Goal: Task Accomplishment & Management: Complete application form

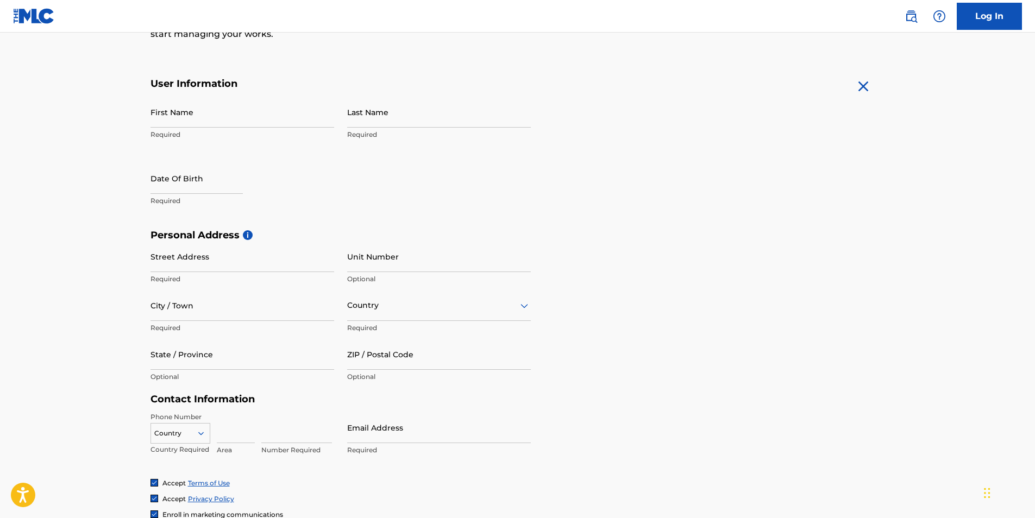
scroll to position [178, 0]
click at [184, 122] on input "First Name" at bounding box center [242, 111] width 184 height 31
type input "[PERSON_NAME]"
type input "1362 w 37th drive"
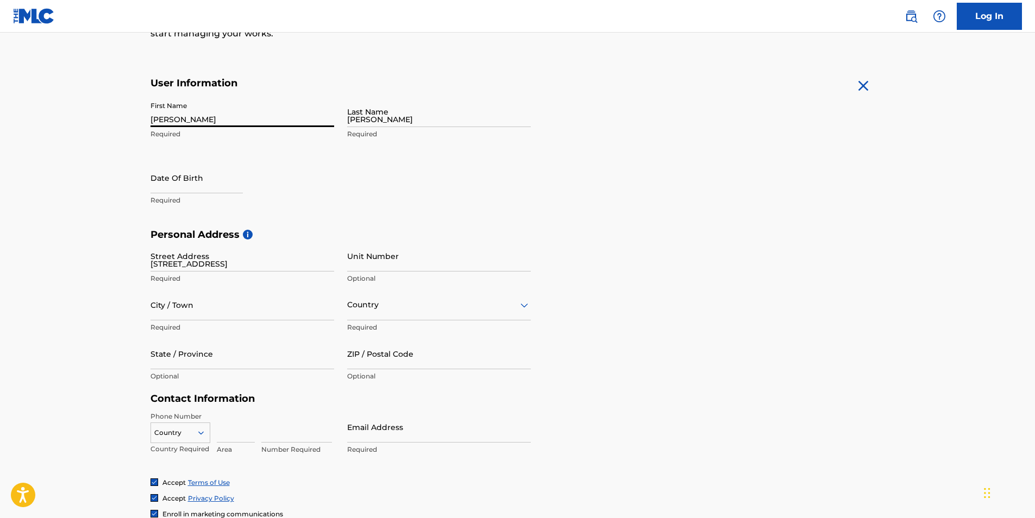
type input "Los Angeles"
type input "90007"
type input "213"
type input "5390448"
type input "[EMAIL_ADDRESS][DOMAIN_NAME]"
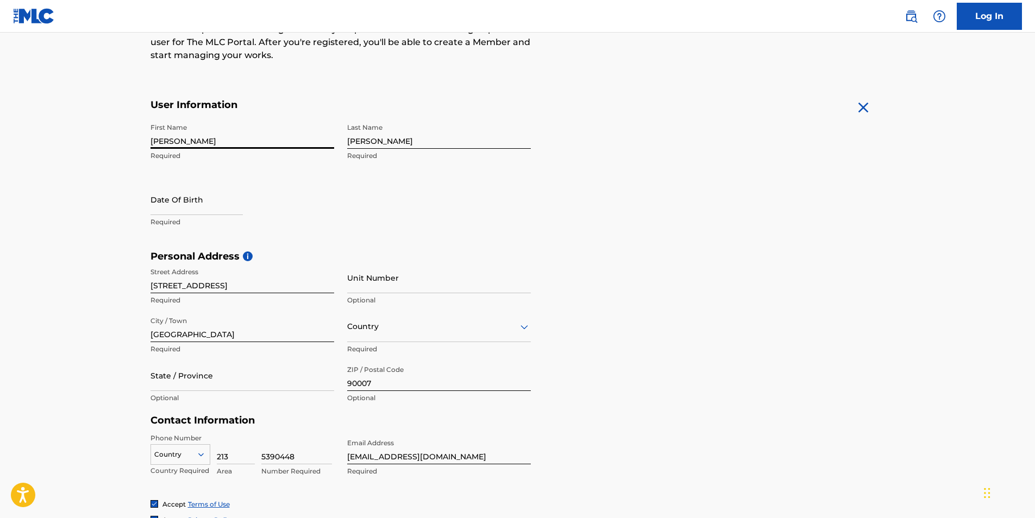
scroll to position [155, 0]
select select "8"
select select "2025"
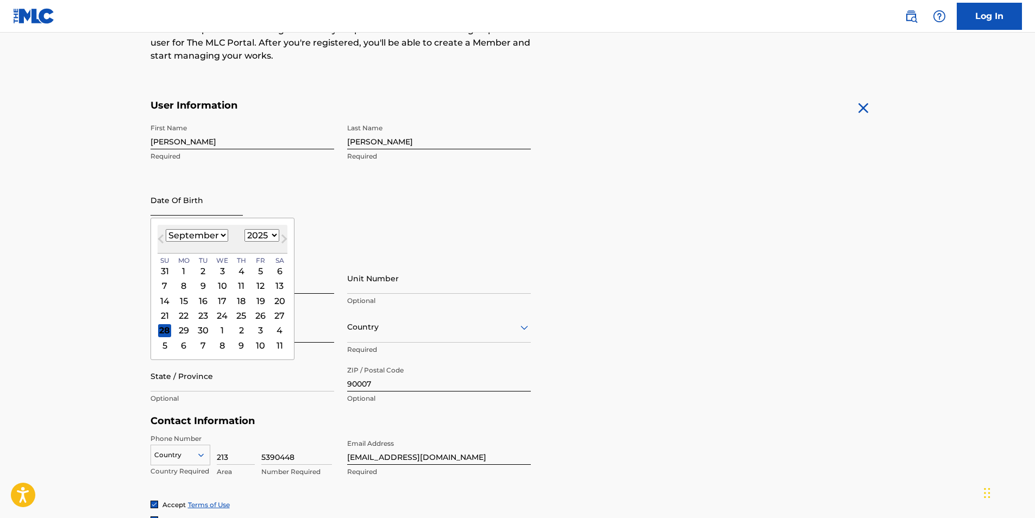
click at [209, 199] on input "text" at bounding box center [196, 200] width 92 height 31
type input "05/091990"
click at [248, 197] on div "Date Of Birth 05/091990 Previous Month Next Month September 2025 January Februa…" at bounding box center [242, 209] width 184 height 49
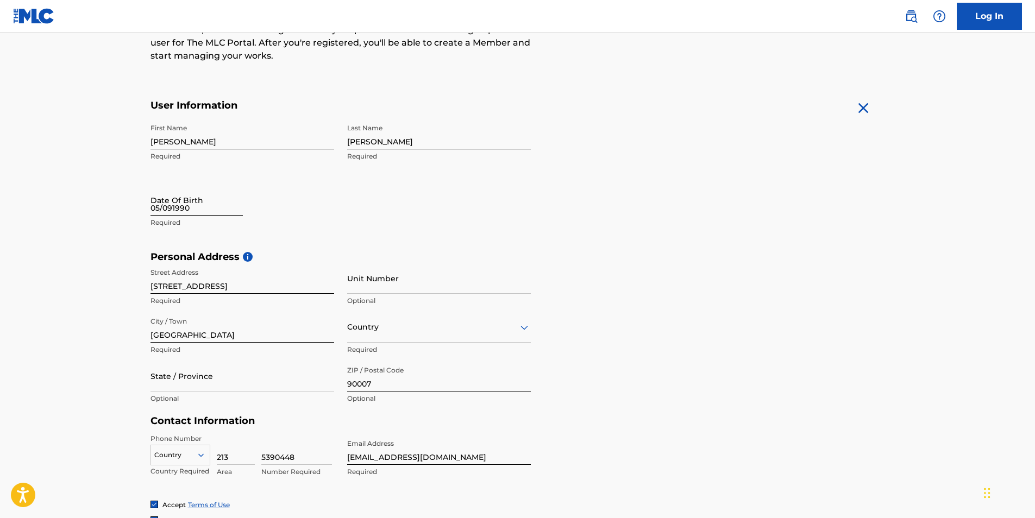
click at [180, 209] on input "05/091990" at bounding box center [196, 200] width 92 height 31
select select "8"
select select "2025"
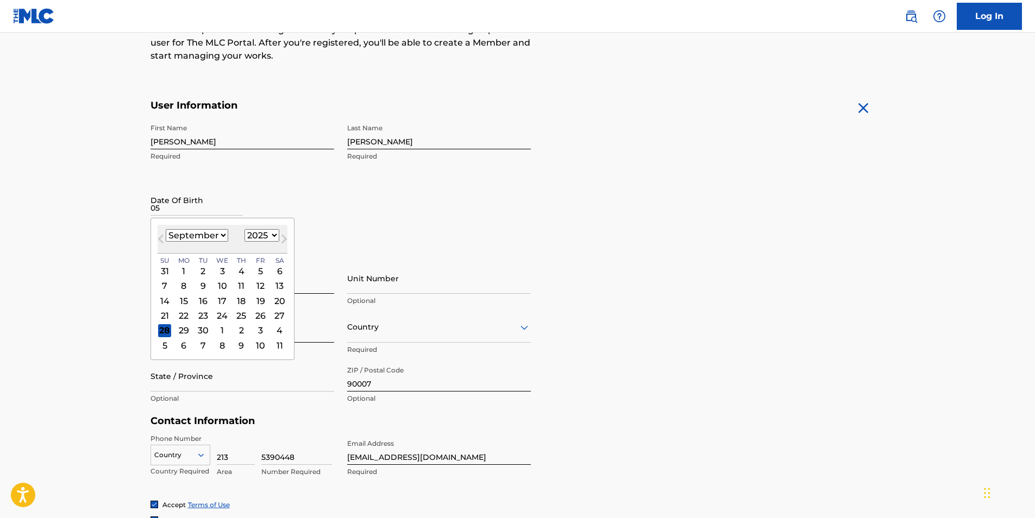
type input "05"
click at [212, 235] on select "January February March April May June July August September October November De…" at bounding box center [197, 235] width 62 height 12
select select "4"
click at [166, 229] on select "January February March April May June July August September October November De…" at bounding box center [197, 235] width 62 height 12
click at [266, 239] on select "1899 1900 1901 1902 1903 1904 1905 1906 1907 1908 1909 1910 1911 1912 1913 1914…" at bounding box center [261, 235] width 35 height 12
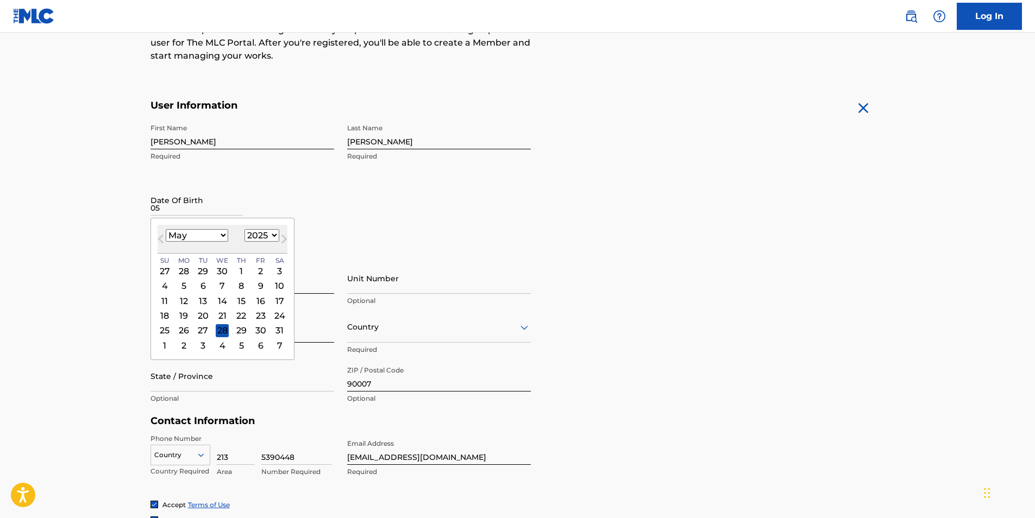
select select "1990"
click at [244, 229] on select "1899 1900 1901 1902 1903 1904 1905 1906 1907 1908 1909 1910 1911 1912 1913 1914…" at bounding box center [261, 235] width 35 height 12
click at [227, 284] on div "9" at bounding box center [222, 286] width 13 height 13
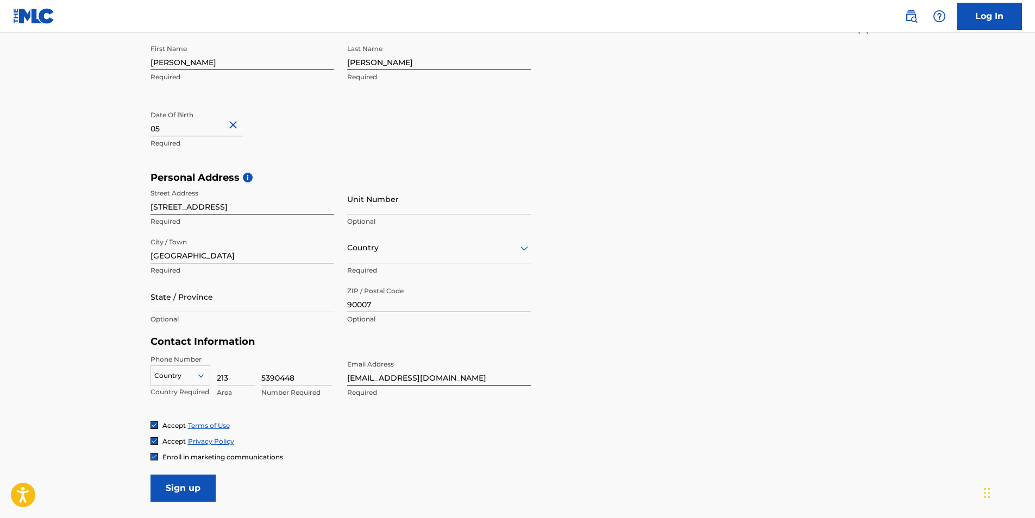
scroll to position [235, 0]
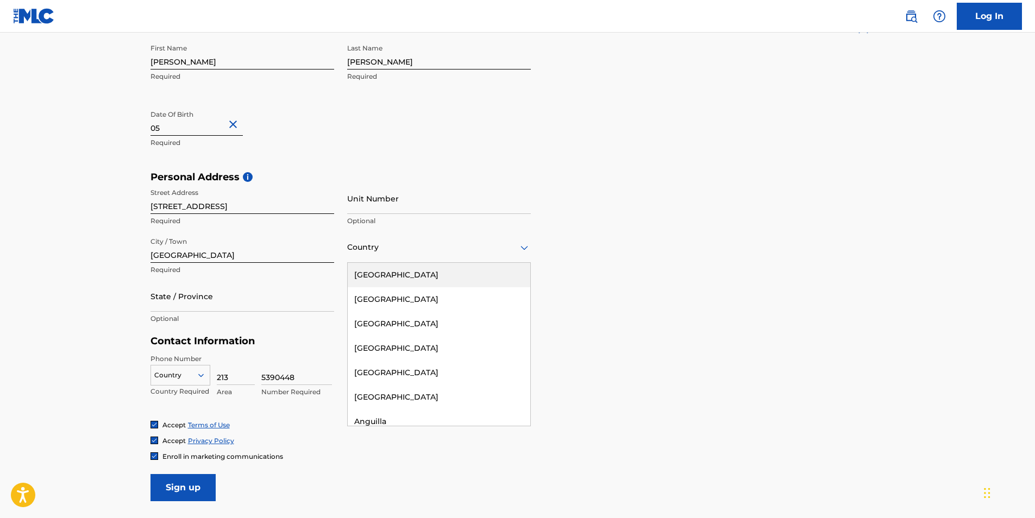
drag, startPoint x: 385, startPoint y: 242, endPoint x: 368, endPoint y: 264, distance: 27.5
click at [368, 264] on div "United States" at bounding box center [439, 275] width 183 height 24
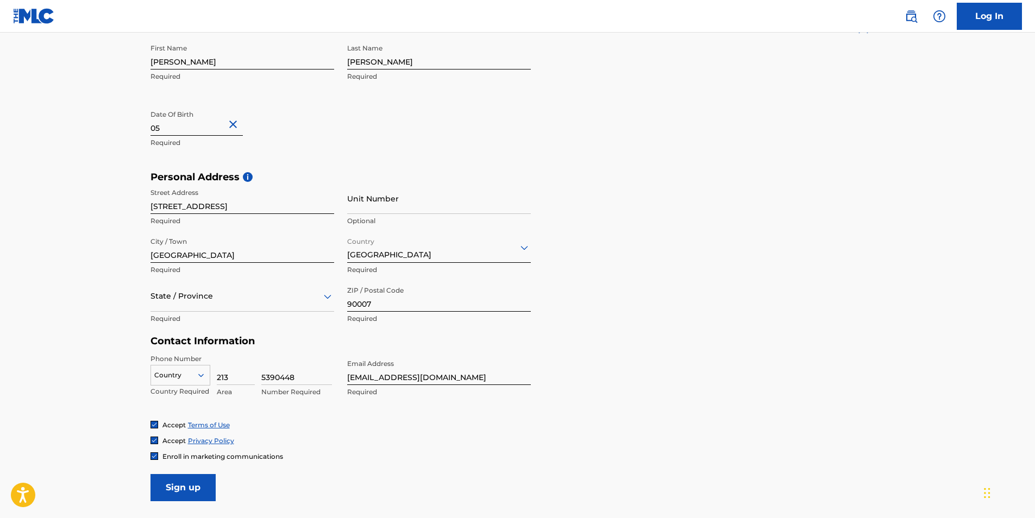
click at [225, 311] on div "State / Province" at bounding box center [242, 296] width 184 height 31
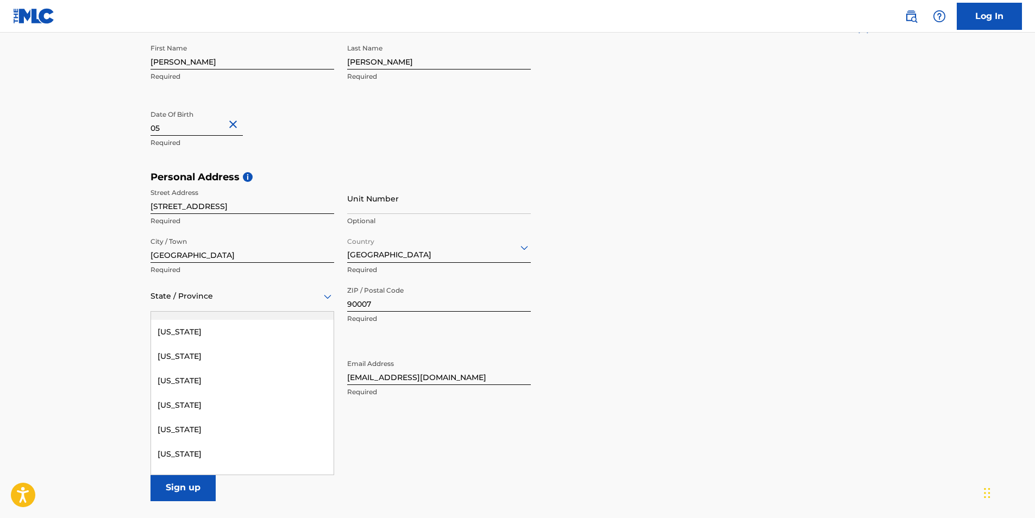
scroll to position [115, 0]
click at [185, 333] on div "California" at bounding box center [242, 331] width 183 height 24
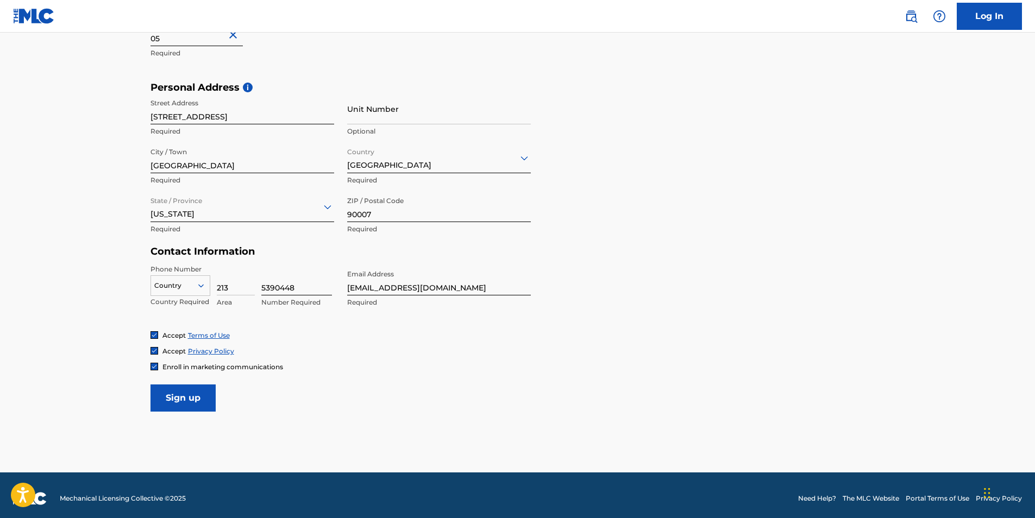
scroll to position [325, 0]
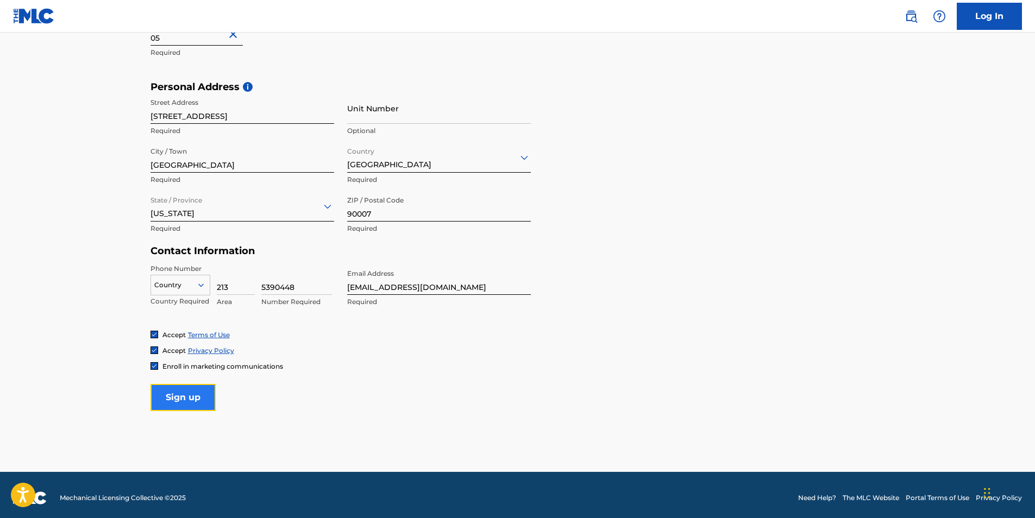
click at [185, 391] on input "Sign up" at bounding box center [182, 397] width 65 height 27
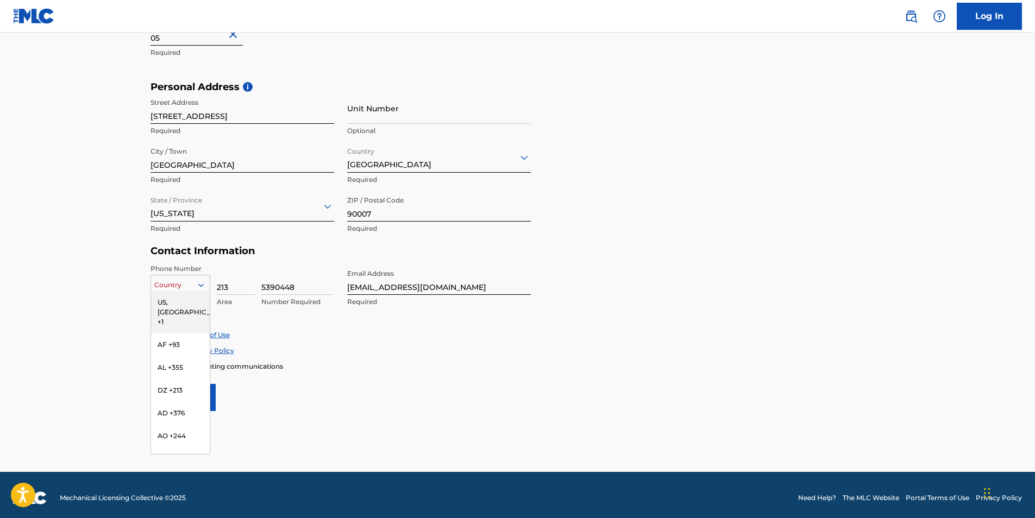
click at [170, 287] on div at bounding box center [180, 285] width 59 height 12
click at [170, 305] on div "US, CA +1" at bounding box center [180, 312] width 59 height 42
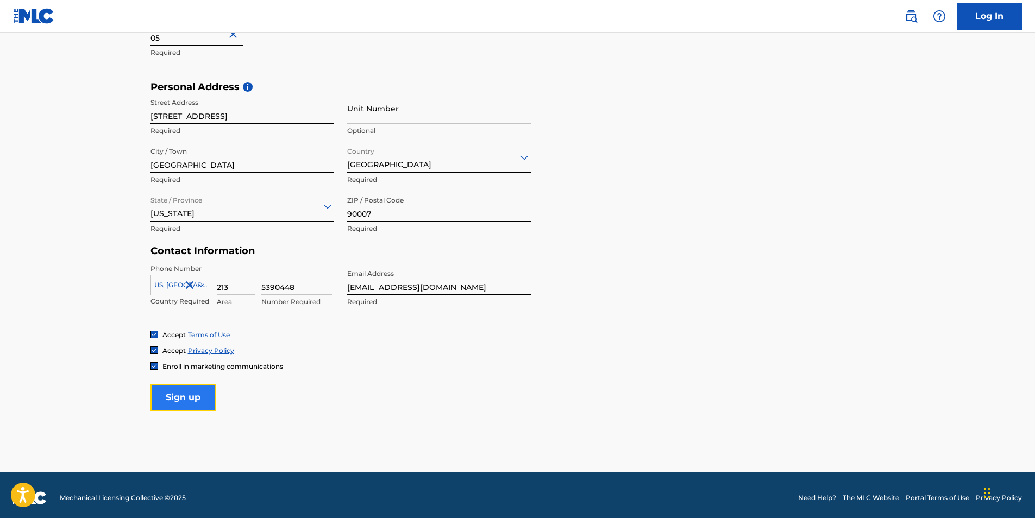
click at [191, 398] on input "Sign up" at bounding box center [182, 397] width 65 height 27
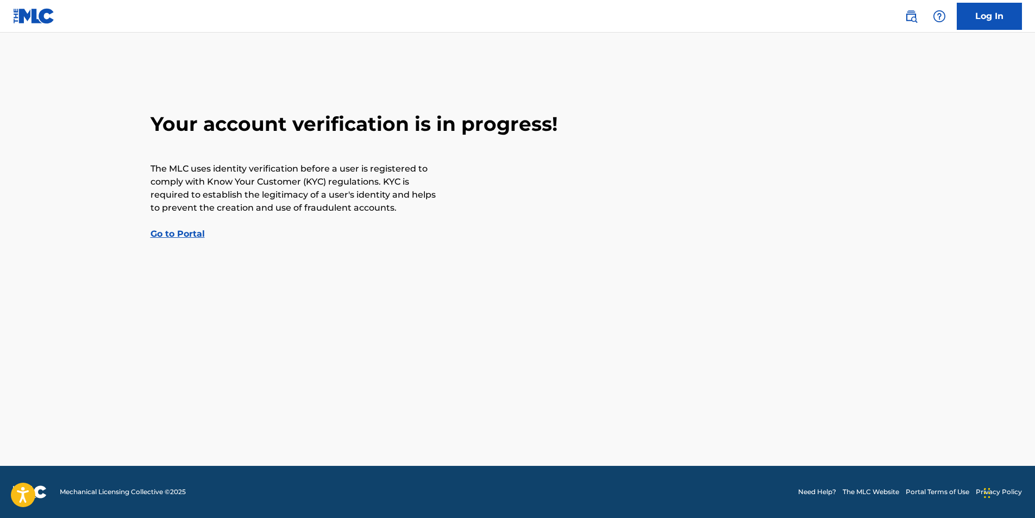
click at [179, 235] on link "Go to Portal" at bounding box center [177, 234] width 54 height 10
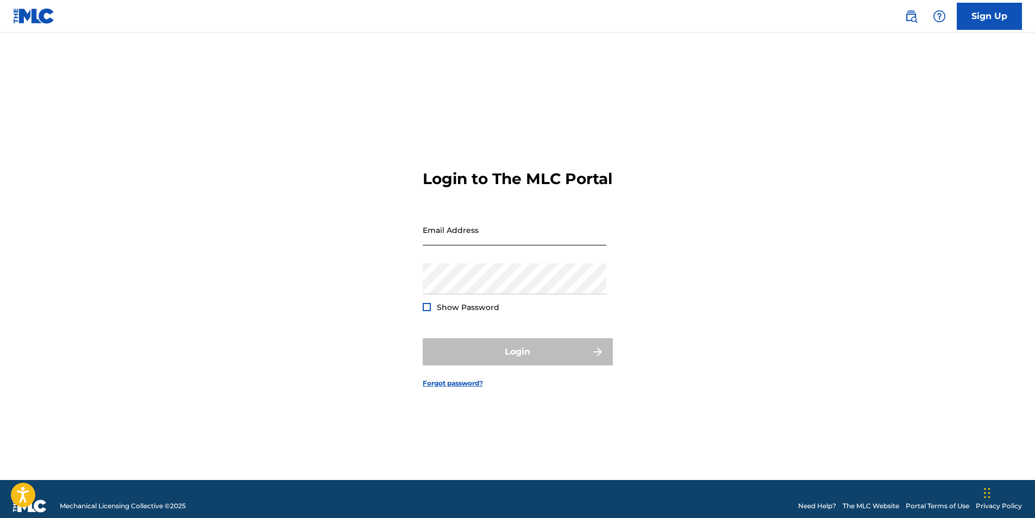
click at [473, 244] on input "Email Address" at bounding box center [515, 230] width 184 height 31
type input "[EMAIL_ADDRESS][DOMAIN_NAME]"
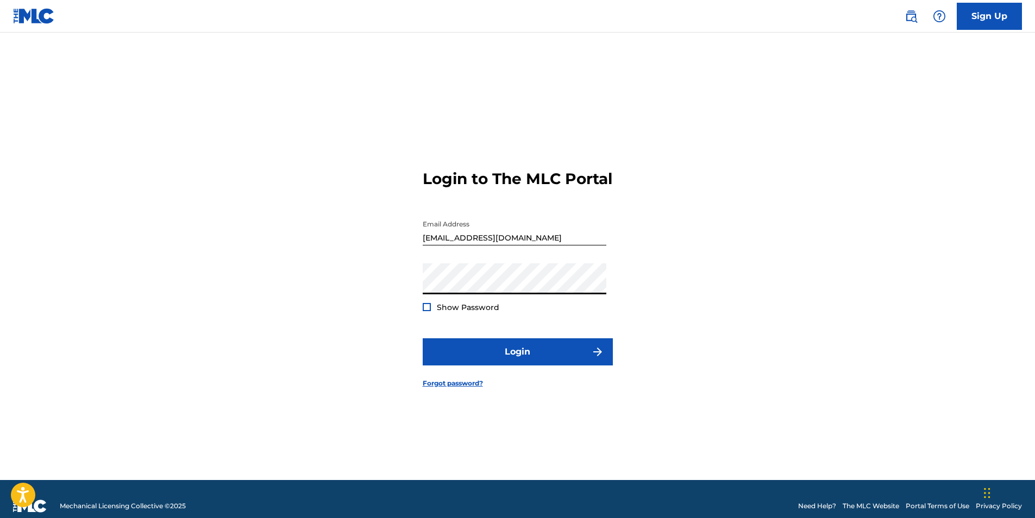
click at [386, 304] on div "Login to The MLC Portal Email Address 1jmoneyworld@gmail.com Password Show Pass…" at bounding box center [517, 270] width 761 height 421
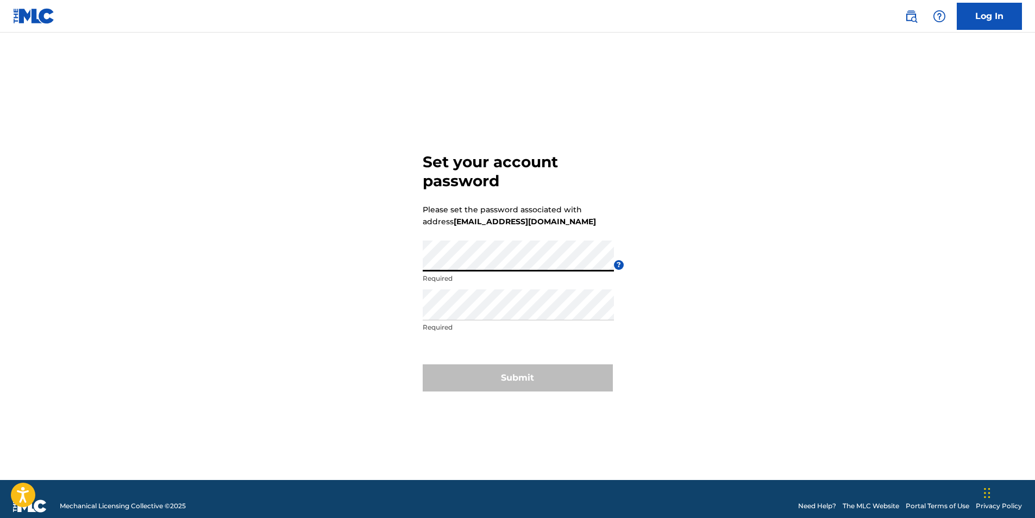
click at [417, 267] on div "Set your account password Please set the password associated with address 1jmon…" at bounding box center [517, 270] width 761 height 421
click at [463, 321] on div "Re enter password Required" at bounding box center [518, 314] width 191 height 49
click at [599, 344] on form "Set your account password Please set the password associated with address 1jmon…" at bounding box center [518, 270] width 190 height 421
click at [615, 254] on span "Password Required ?" at bounding box center [523, 265] width 201 height 49
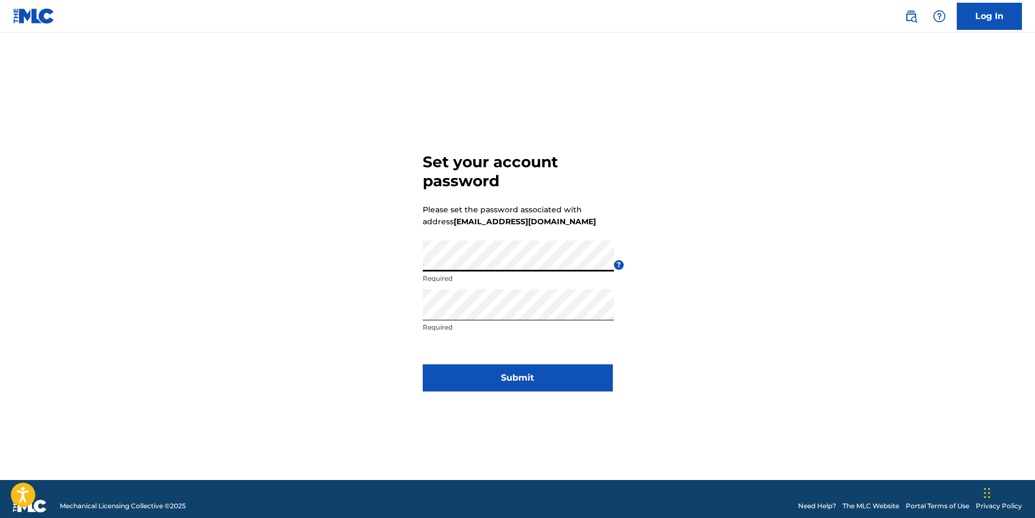
click at [553, 343] on form "Set your account password Please set the password associated with address 1jmon…" at bounding box center [518, 270] width 190 height 421
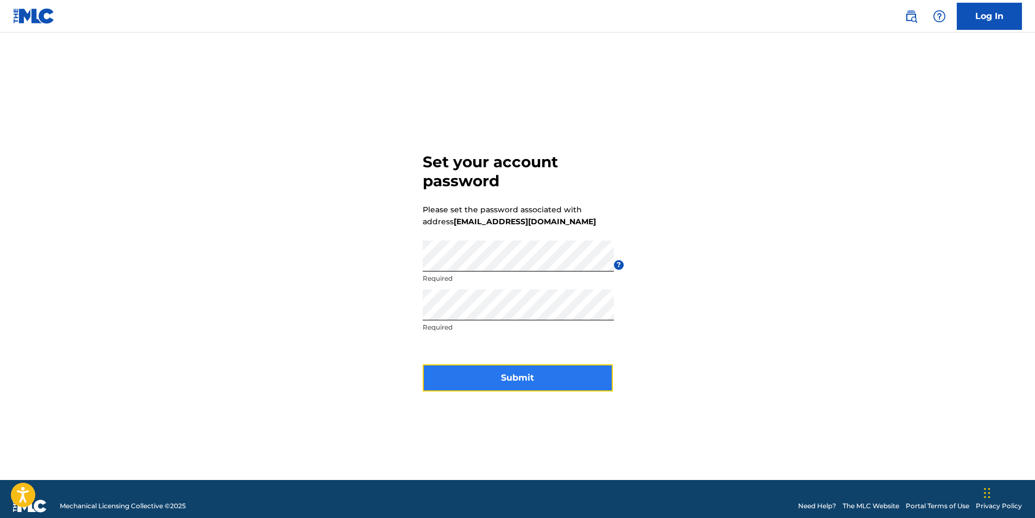
click at [527, 380] on button "Submit" at bounding box center [518, 378] width 190 height 27
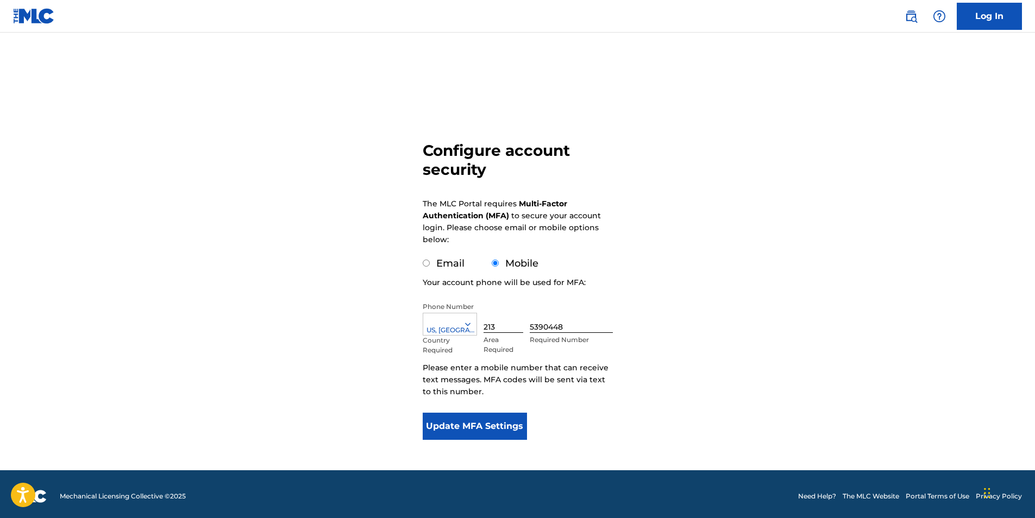
click at [423, 263] on input "Email" at bounding box center [426, 263] width 7 height 7
radio input "true"
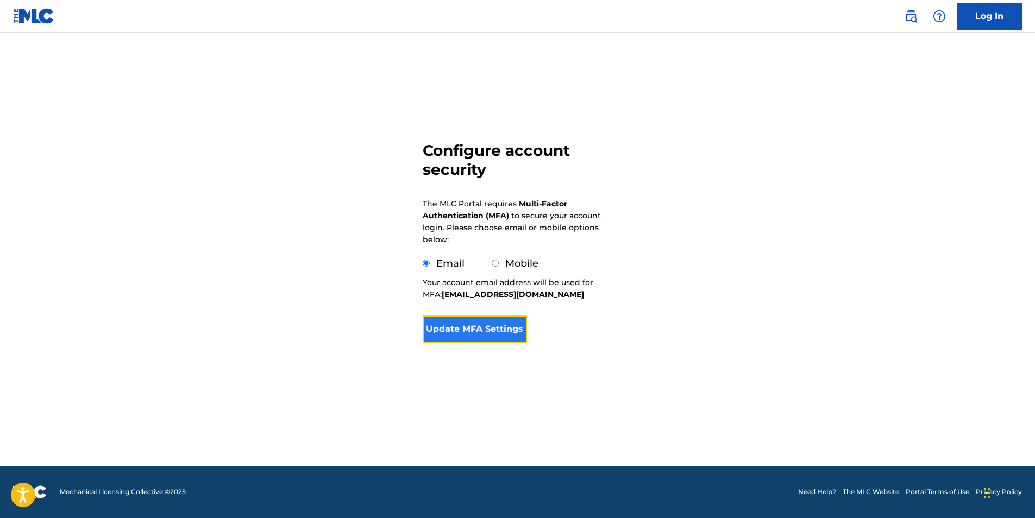
click at [454, 333] on button "Update MFA Settings" at bounding box center [475, 329] width 105 height 27
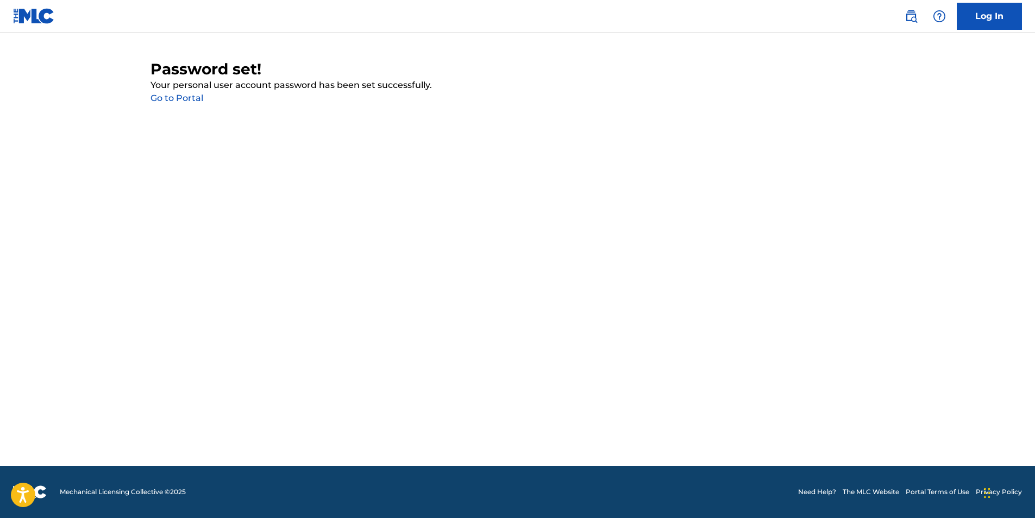
click at [185, 98] on link "Go to Portal" at bounding box center [176, 98] width 53 height 10
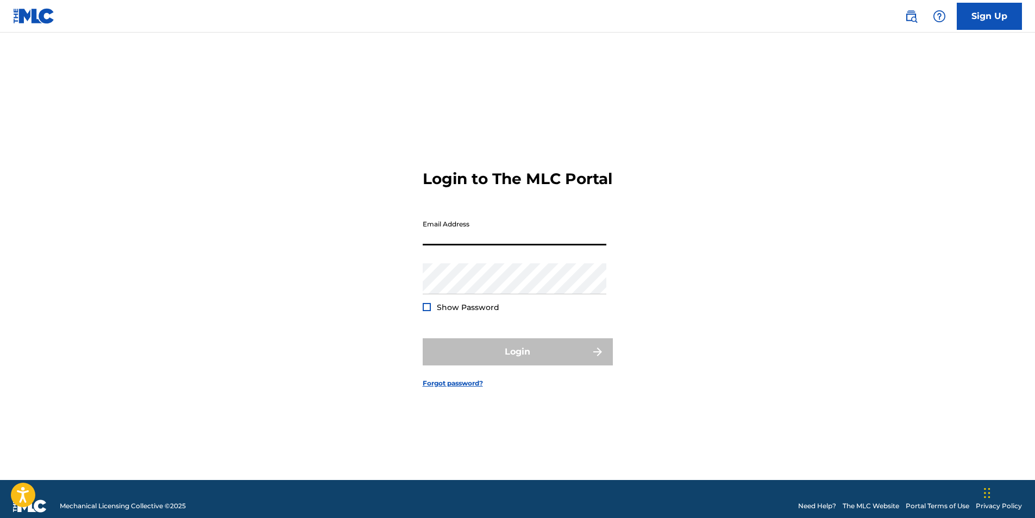
click at [484, 243] on input "Email Address" at bounding box center [515, 230] width 184 height 31
type input "[EMAIL_ADDRESS][DOMAIN_NAME]"
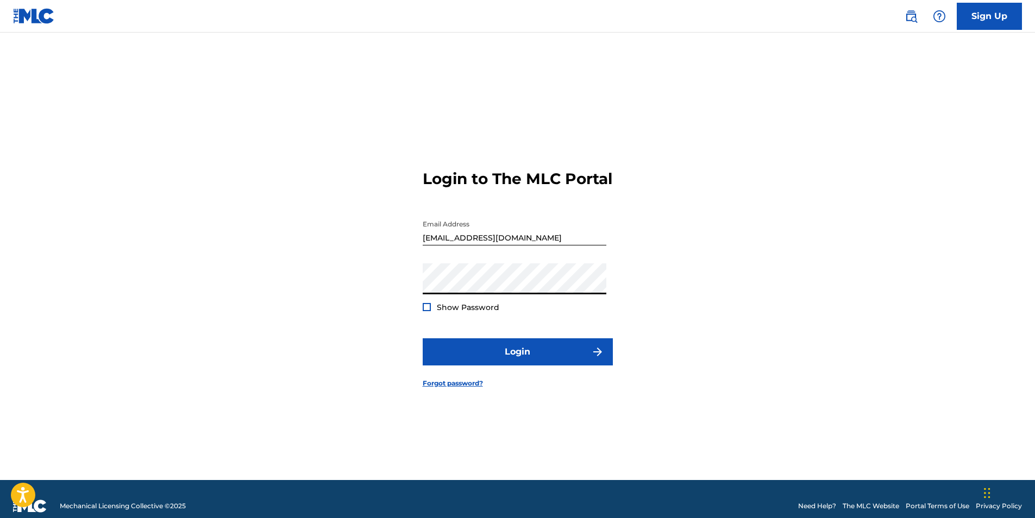
click at [425, 311] on div at bounding box center [427, 307] width 8 height 8
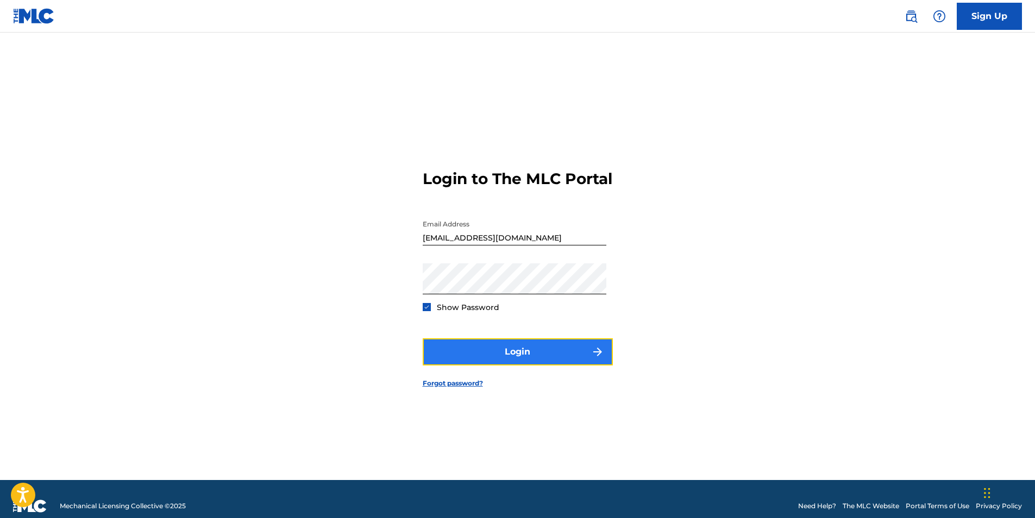
click at [504, 359] on button "Login" at bounding box center [518, 351] width 190 height 27
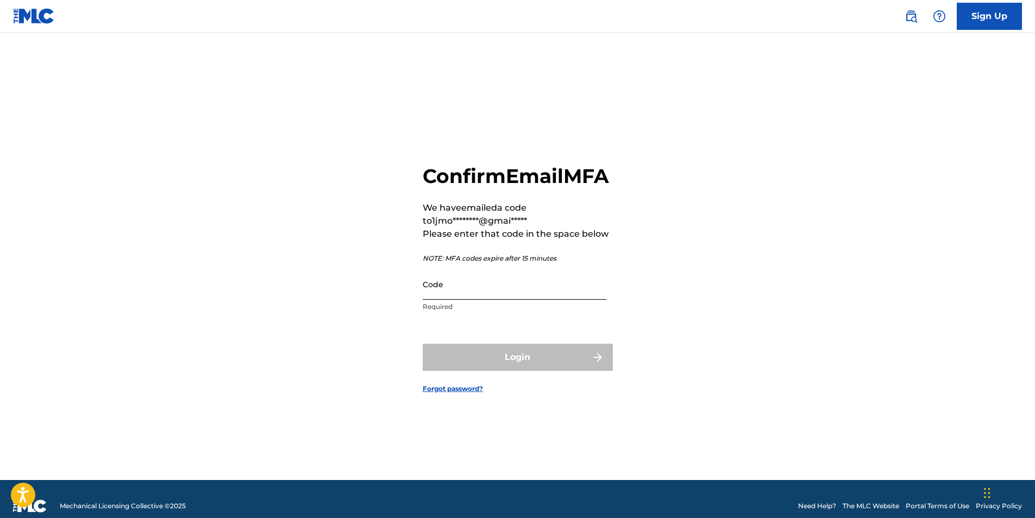
click at [461, 298] on input "Code" at bounding box center [515, 284] width 184 height 31
paste input "090443"
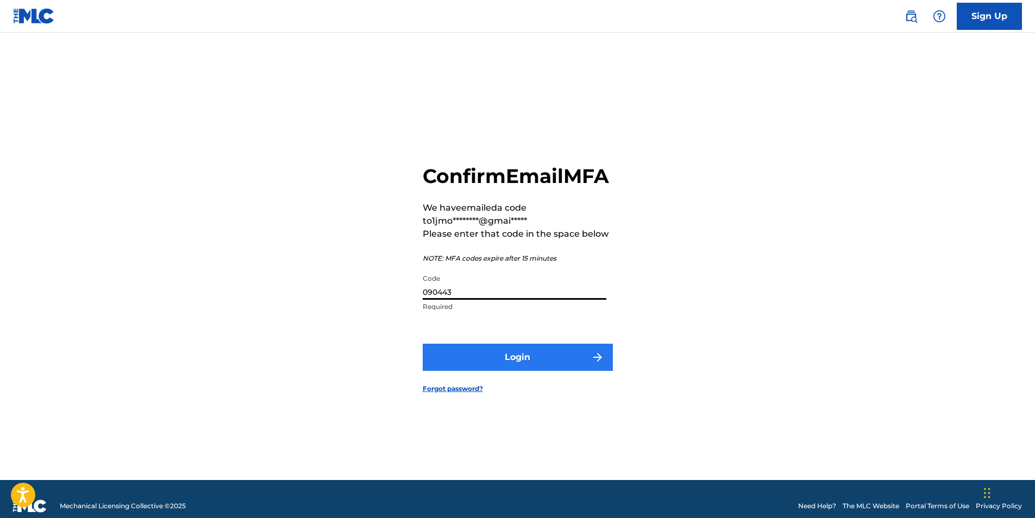
type input "090443"
click at [544, 371] on button "Login" at bounding box center [518, 357] width 190 height 27
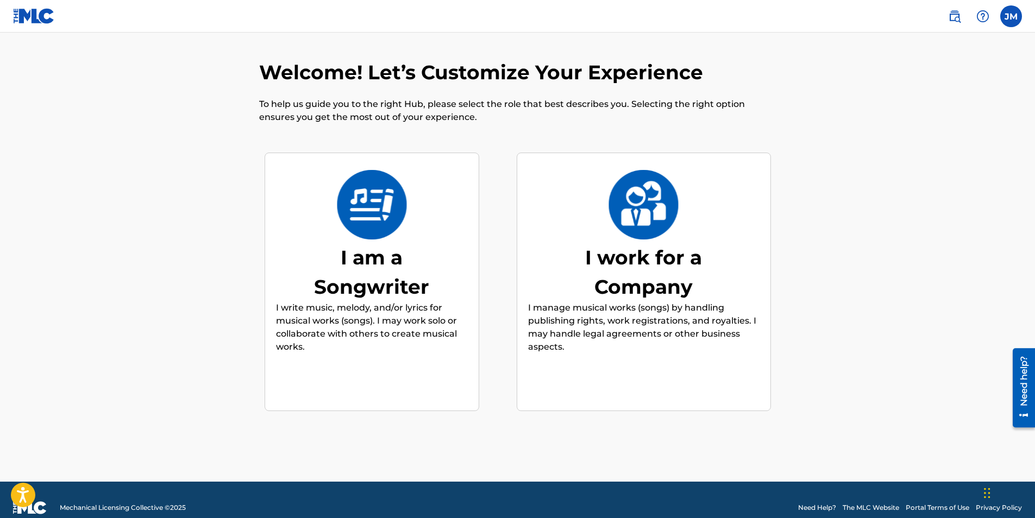
click at [329, 214] on div "I am a Songwriter I write music, melody, and/or lyrics for musical works (songs…" at bounding box center [372, 282] width 192 height 209
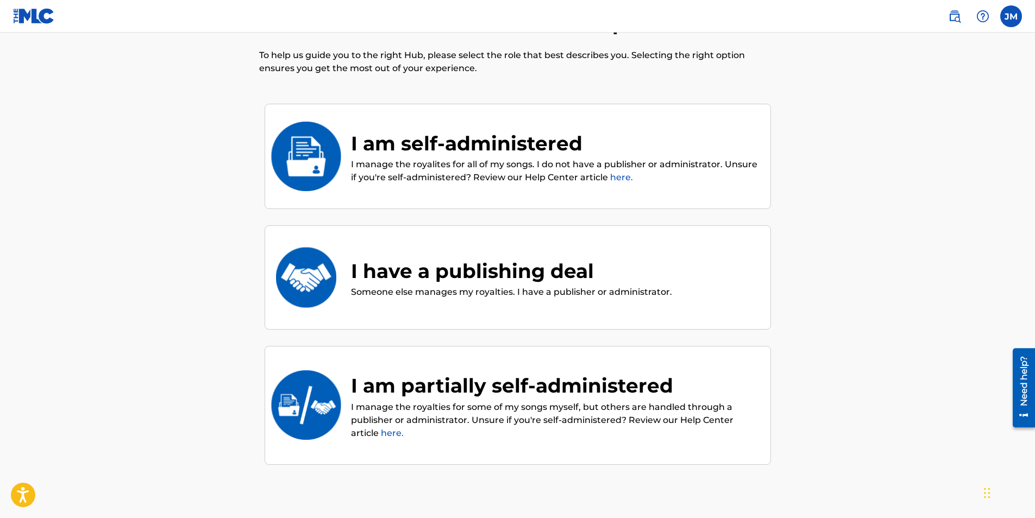
click at [406, 274] on div "I have a publishing deal" at bounding box center [511, 270] width 321 height 29
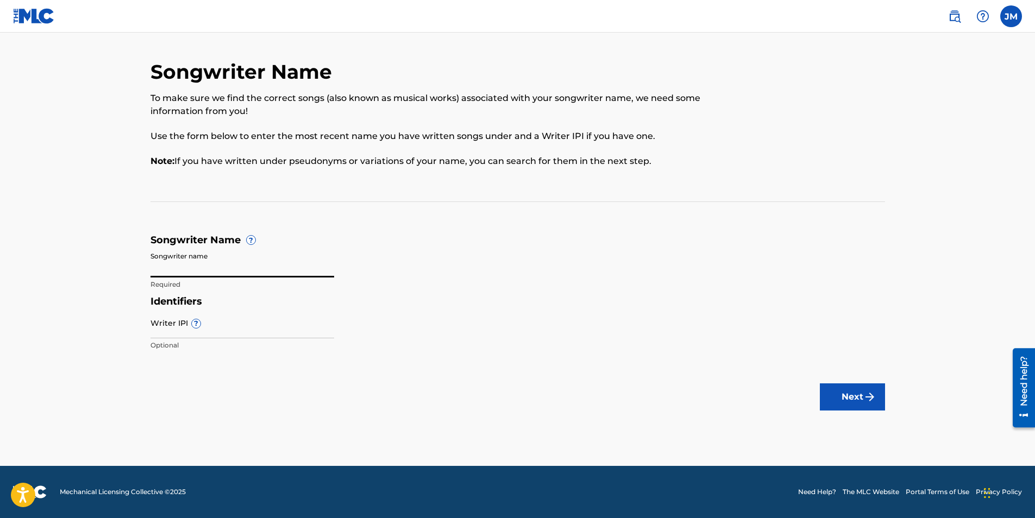
click at [186, 269] on input "Songwriter name" at bounding box center [242, 262] width 184 height 31
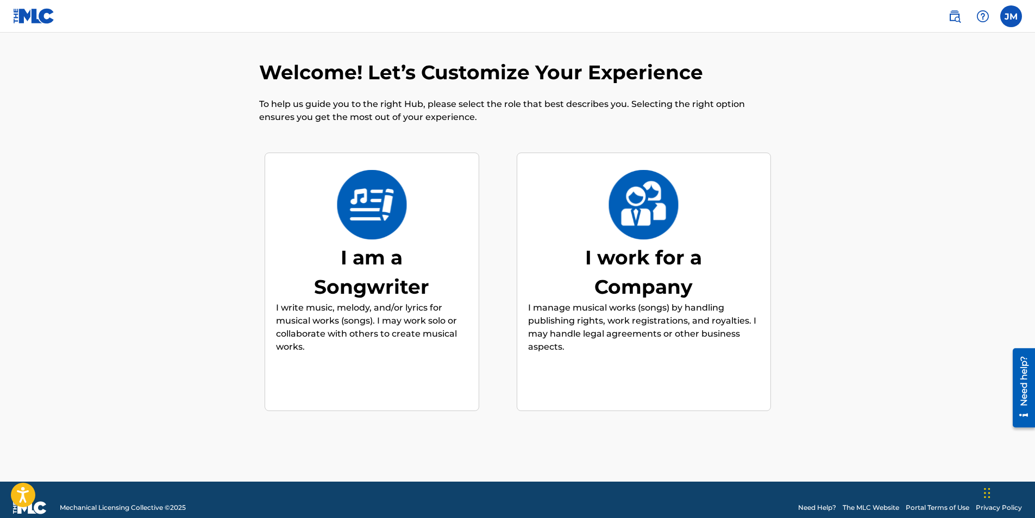
click at [328, 278] on div "I am a Songwriter" at bounding box center [371, 272] width 163 height 59
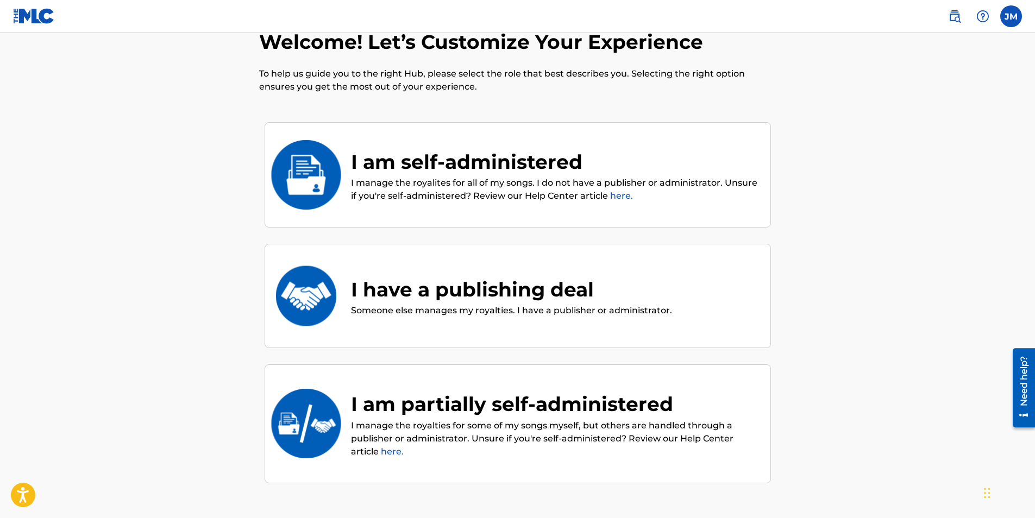
scroll to position [49, 0]
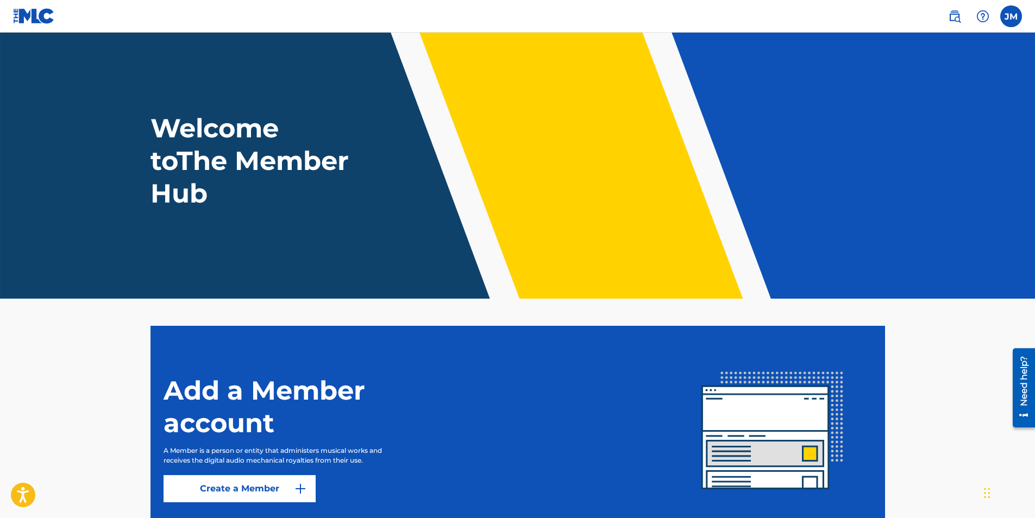
click at [1017, 32] on nav "JM JM Jonathan Mendoza 1jmoneyworld@gmail.com Notification Preferences Profile …" at bounding box center [517, 16] width 1035 height 33
click at [1014, 35] on header "Welcome to The Member Hub" at bounding box center [517, 166] width 1035 height 266
click at [1013, 17] on label at bounding box center [1011, 16] width 22 height 22
click at [1011, 16] on input "JM Jonathan Mendoza 1jmoneyworld@gmail.com Notification Preferences Profile Log…" at bounding box center [1011, 16] width 0 height 0
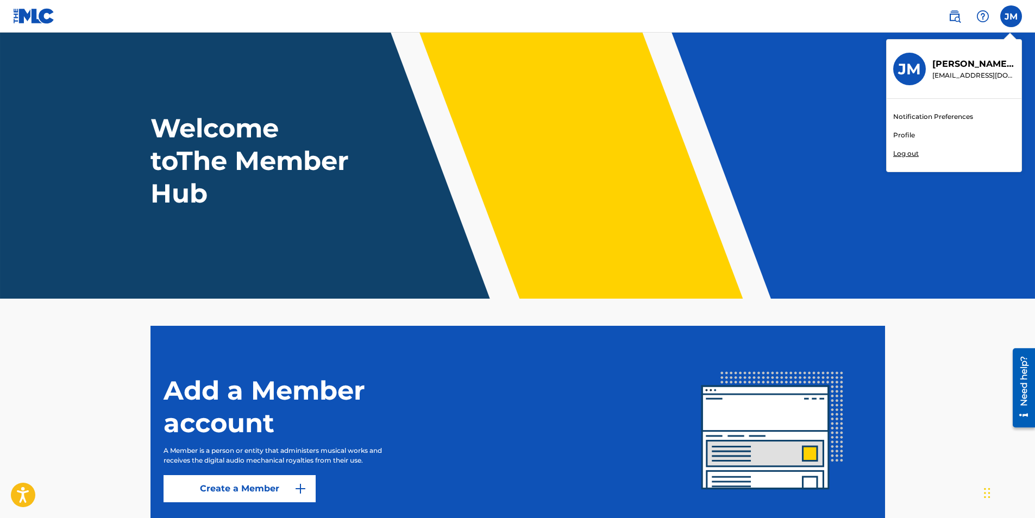
click at [919, 76] on h3 "JM" at bounding box center [909, 69] width 23 height 19
click at [1011, 16] on input "JM Jonathan Mendoza 1jmoneyworld@gmail.com Notification Preferences Profile Log…" at bounding box center [1011, 16] width 0 height 0
click at [900, 136] on link "Profile" at bounding box center [904, 135] width 22 height 10
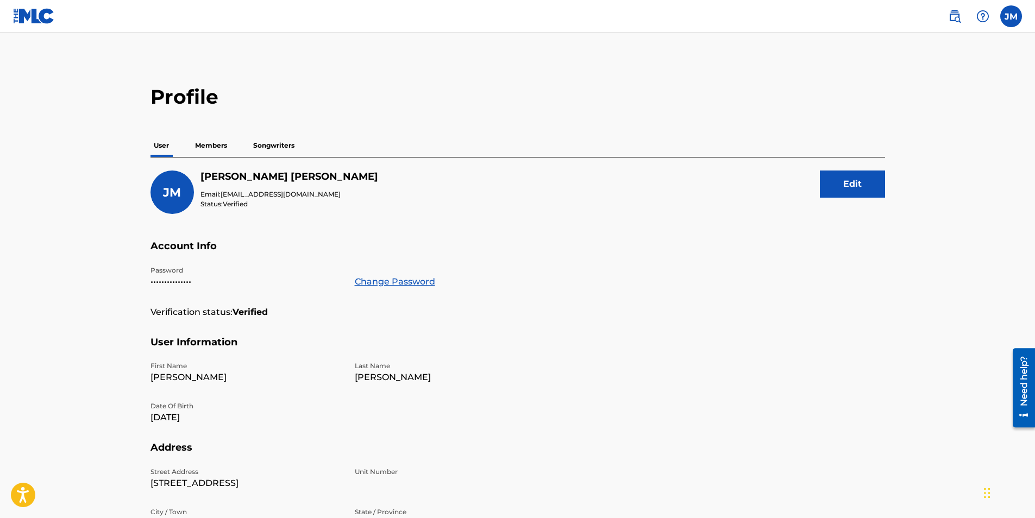
click at [39, 12] on img at bounding box center [34, 16] width 42 height 16
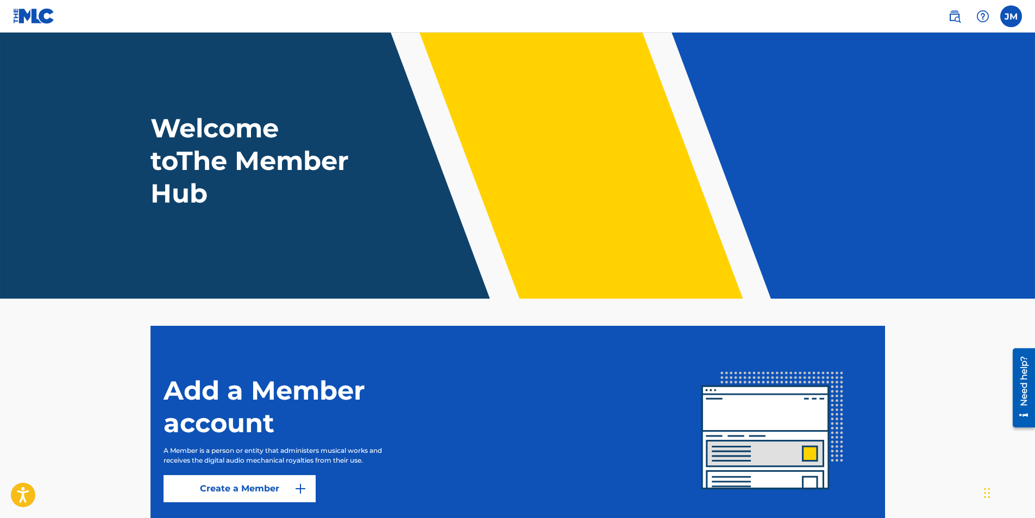
scroll to position [85, 0]
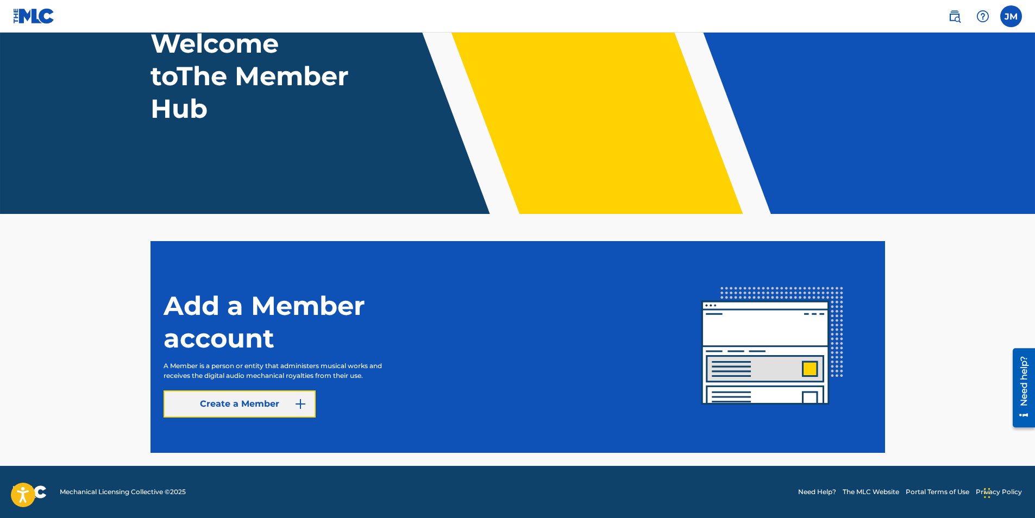
click at [224, 407] on link "Create a Member" at bounding box center [240, 404] width 152 height 27
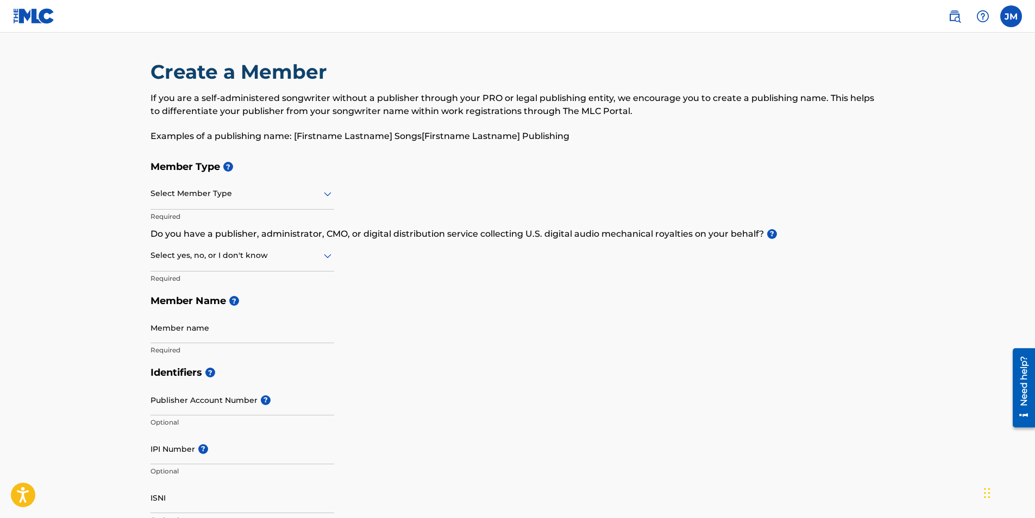
click at [204, 202] on div "Select Member Type" at bounding box center [242, 194] width 184 height 31
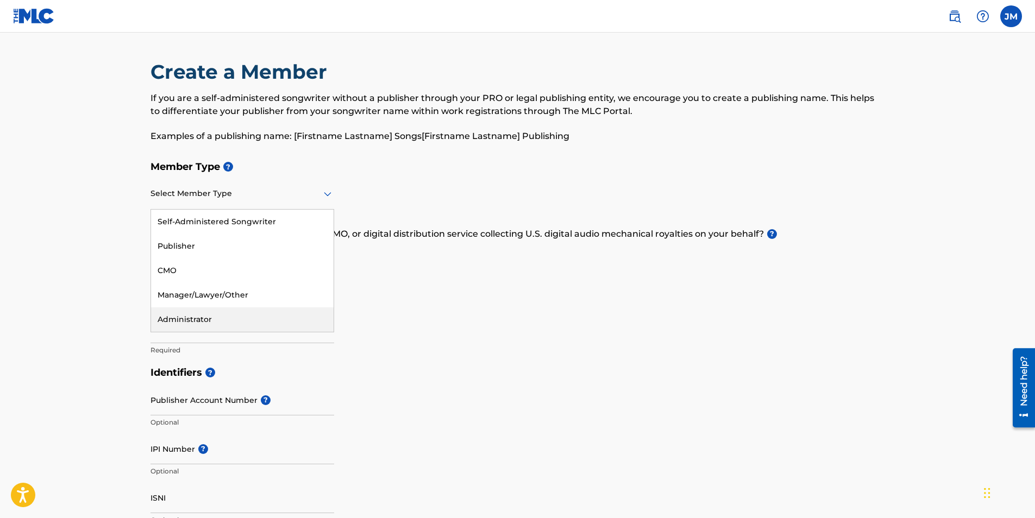
click at [199, 322] on div "Administrator" at bounding box center [242, 320] width 183 height 24
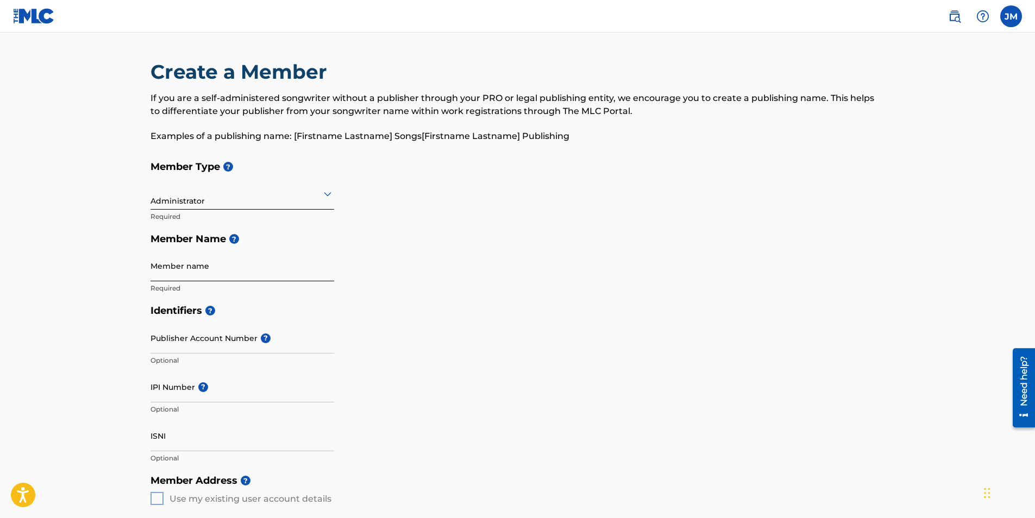
click at [200, 274] on input "Member name" at bounding box center [242, 265] width 184 height 31
click at [255, 257] on input "Member name" at bounding box center [242, 265] width 184 height 31
click at [317, 228] on h5 "Member Name ?" at bounding box center [517, 239] width 735 height 23
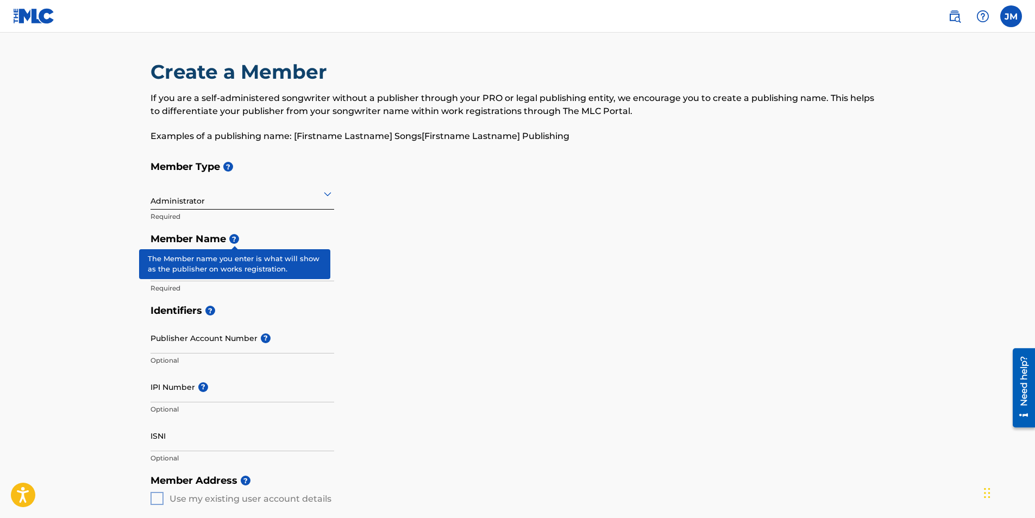
click at [233, 235] on span "?" at bounding box center [234, 239] width 10 height 10
click at [406, 279] on div "Member Type ? Administrator Required Member Name ? Member name Required" at bounding box center [517, 227] width 735 height 144
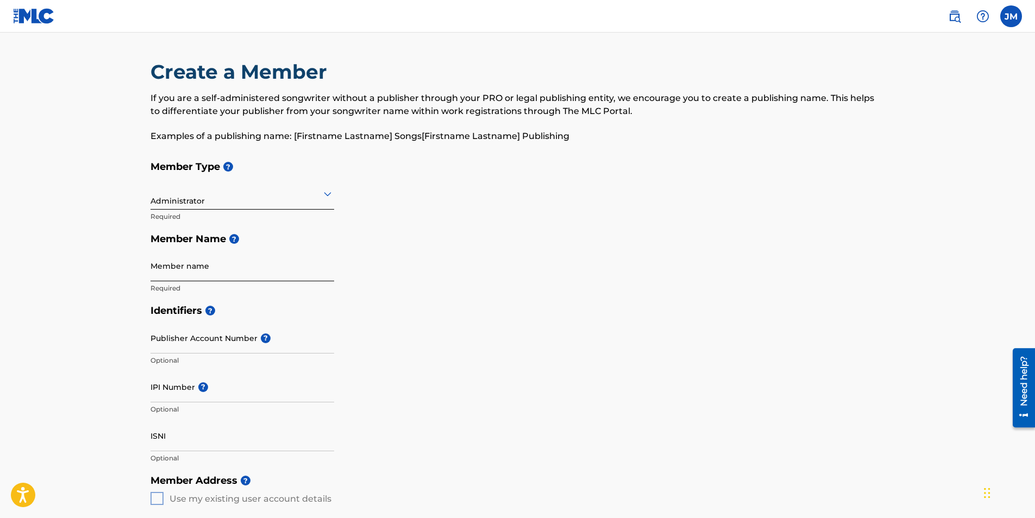
click at [247, 268] on input "Member name" at bounding box center [242, 265] width 184 height 31
type input "Jonathan Daniel Mendoza"
type input "1362 w 37th drive"
type input "Los Angeles"
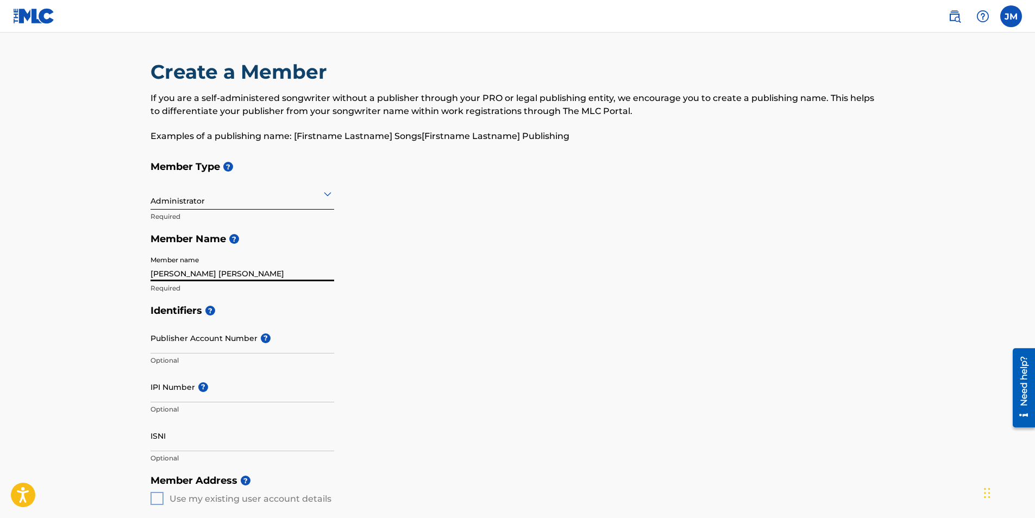
type input "United States"
type input "CA"
type input "90007"
type input "1"
type input "213"
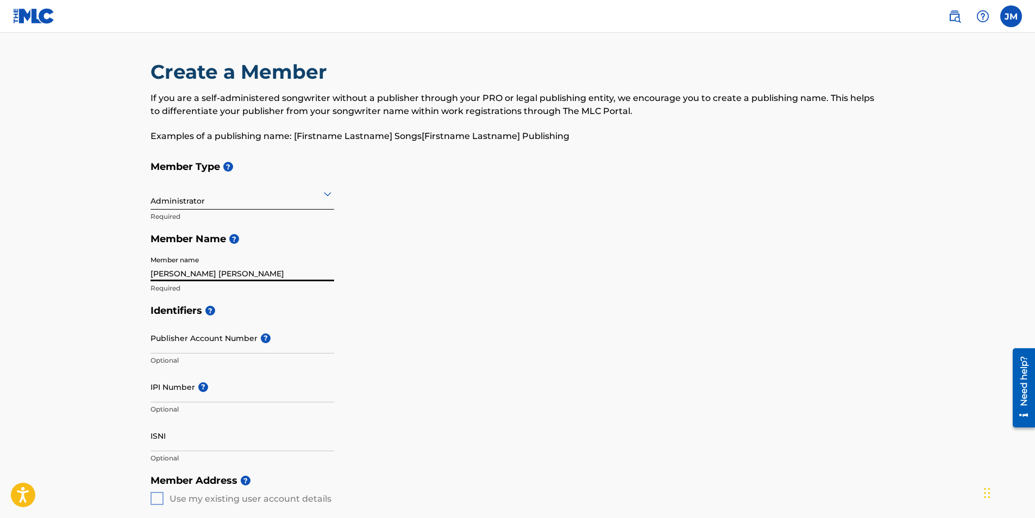
type input "4498769"
type input "[EMAIL_ADDRESS][DOMAIN_NAME]"
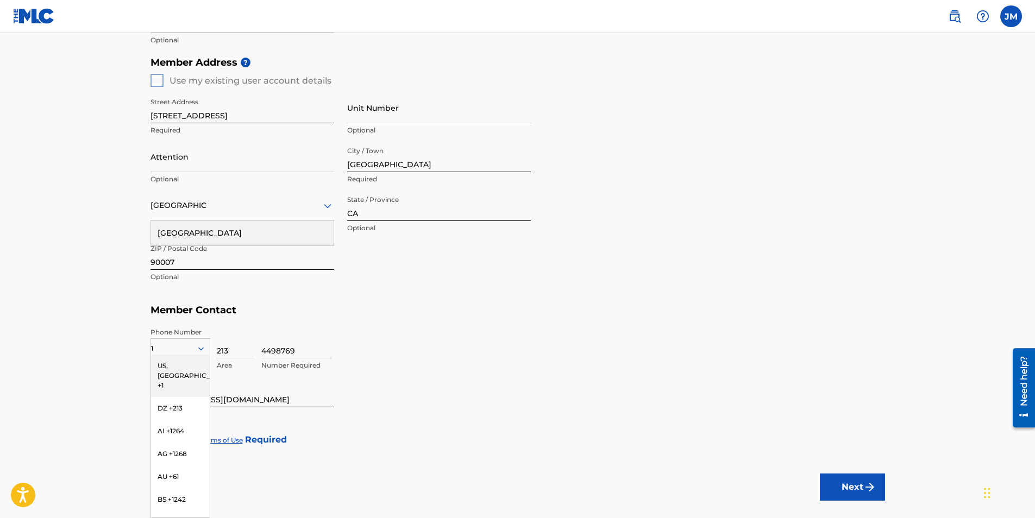
click at [404, 310] on h5 "Member Contact" at bounding box center [517, 310] width 735 height 23
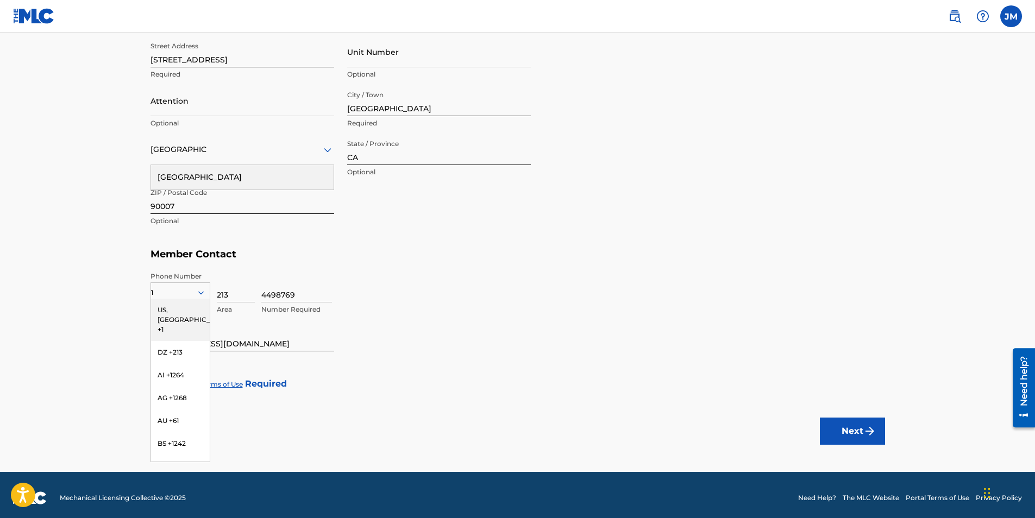
scroll to position [480, 0]
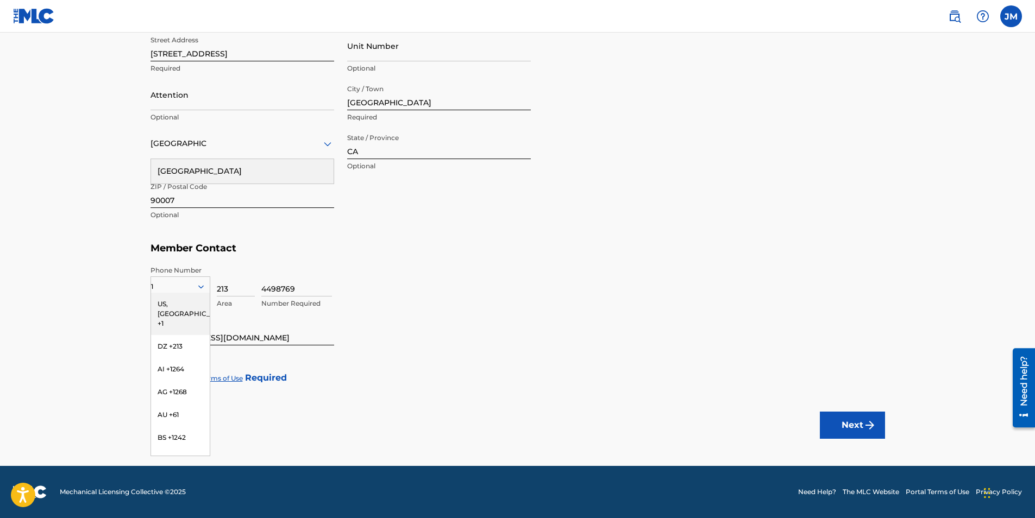
click at [173, 310] on div "US, CA +1" at bounding box center [180, 314] width 59 height 42
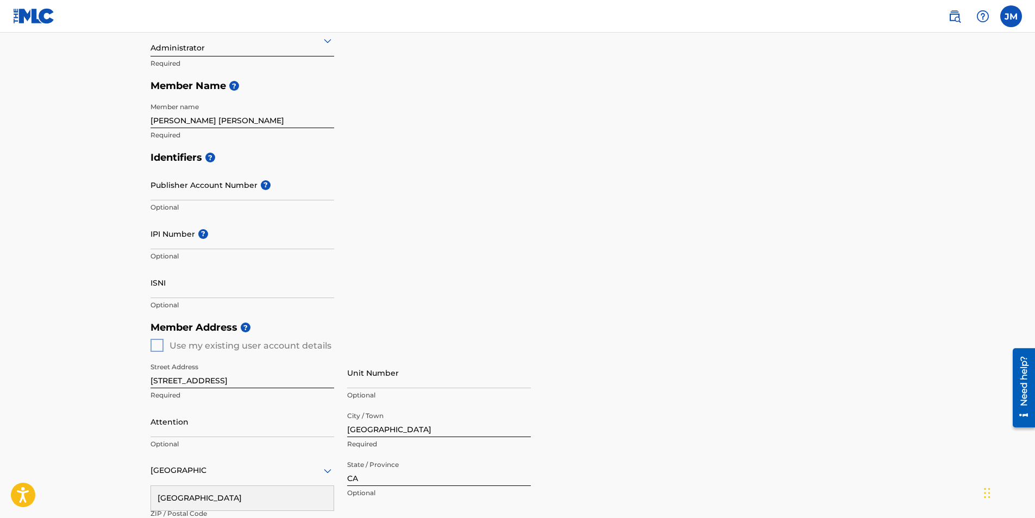
scroll to position [154, 0]
click at [203, 242] on input "IPI Number ?" at bounding box center [242, 232] width 184 height 31
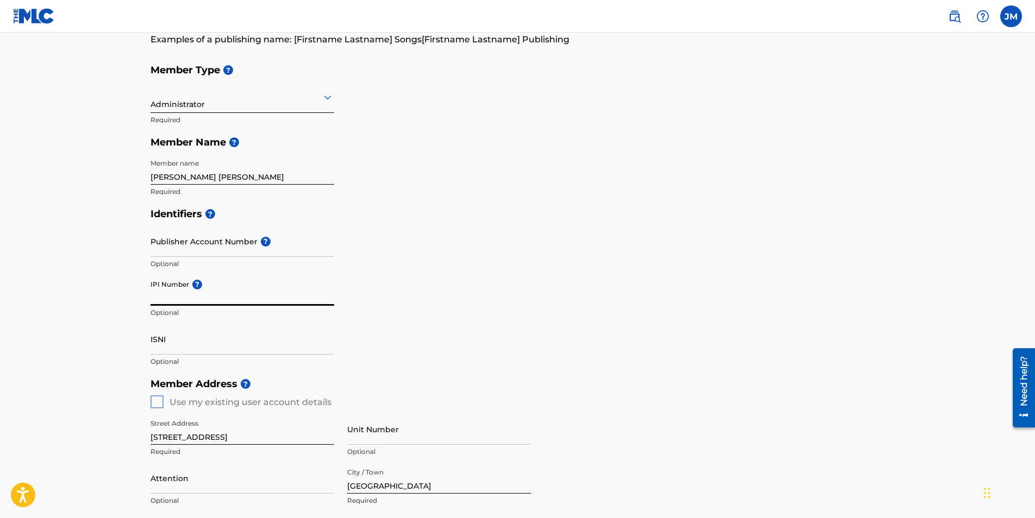
scroll to position [96, 0]
click at [326, 95] on icon at bounding box center [327, 97] width 13 height 13
click at [376, 250] on div "Identifiers ? Publisher Account Number ? Optional IPI Number ? Optional ISNI Op…" at bounding box center [517, 288] width 735 height 170
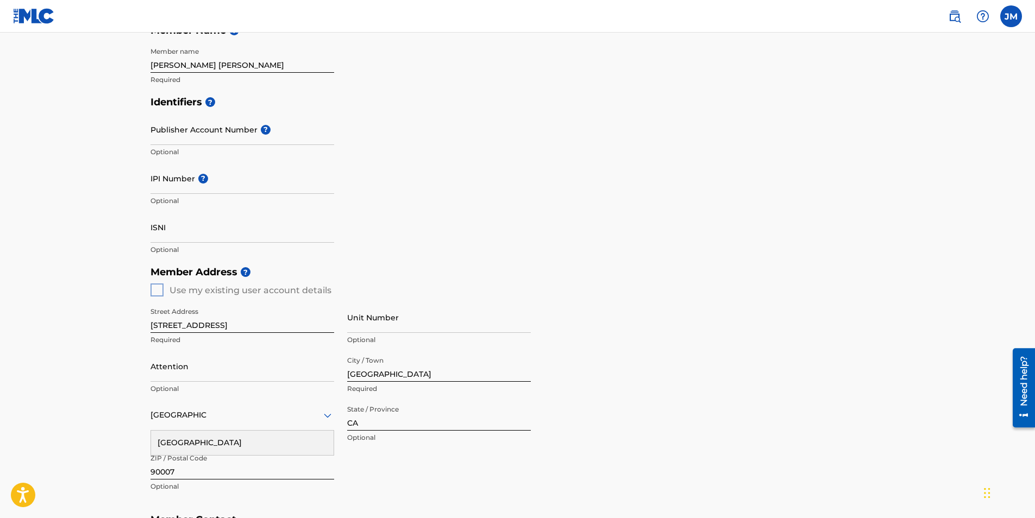
scroll to position [480, 0]
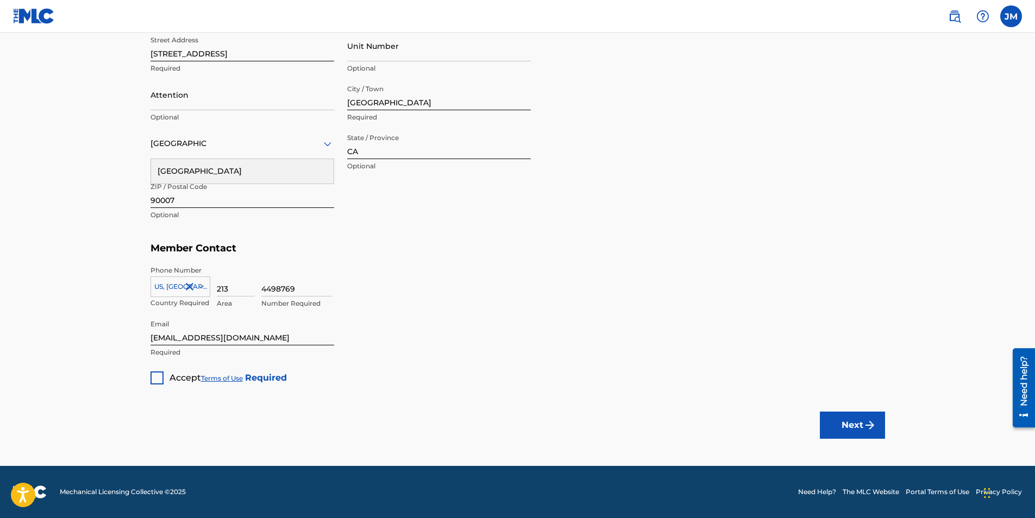
click at [155, 378] on div at bounding box center [156, 378] width 13 height 13
click at [265, 264] on div "Phone Number US, CA +1 Country Required 213 Area 4498769 Number Required" at bounding box center [517, 287] width 735 height 54
click at [293, 284] on input "4498769" at bounding box center [296, 281] width 71 height 31
type input "4"
type input "5390448"
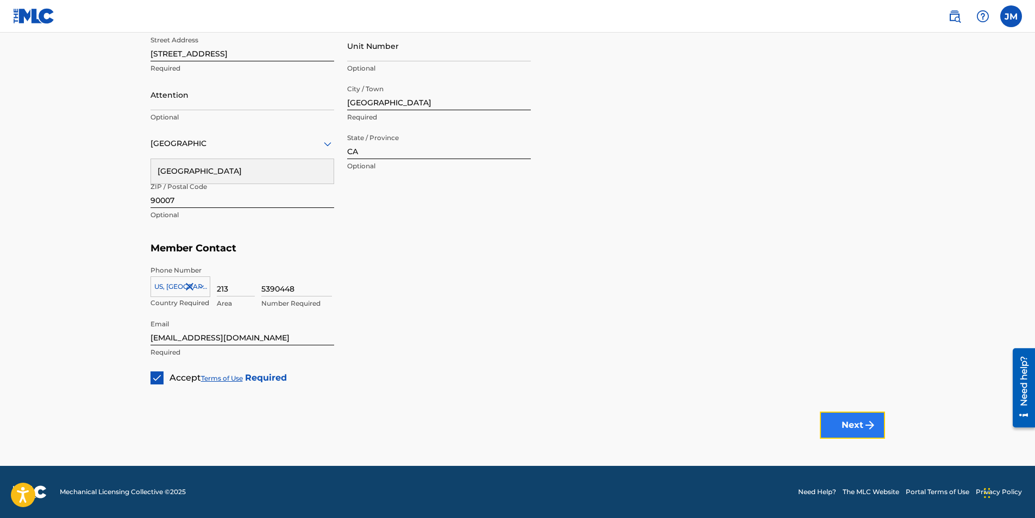
click at [863, 424] on img "submit" at bounding box center [869, 425] width 13 height 13
click at [853, 425] on button "Next" at bounding box center [852, 425] width 65 height 27
click at [291, 141] on div at bounding box center [242, 144] width 184 height 14
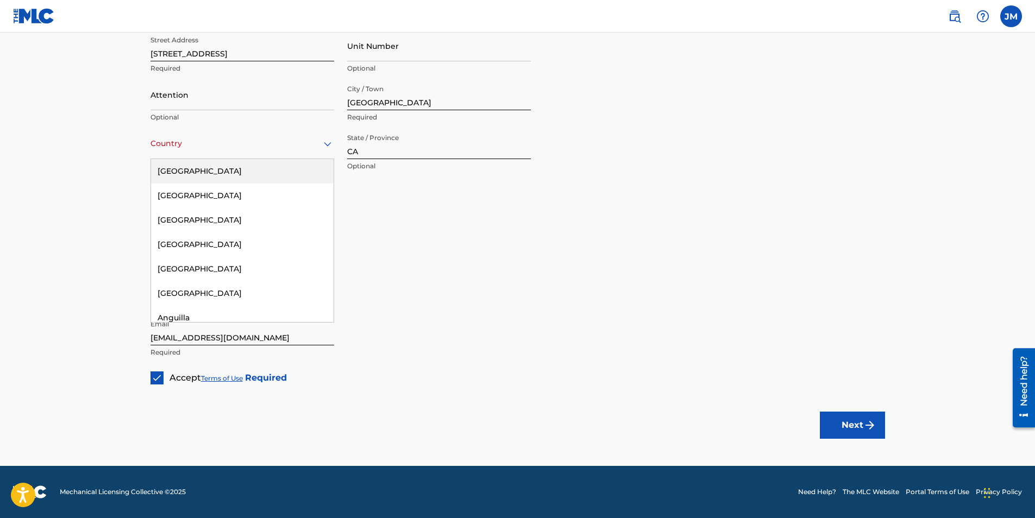
click at [205, 178] on div "United States" at bounding box center [242, 171] width 183 height 24
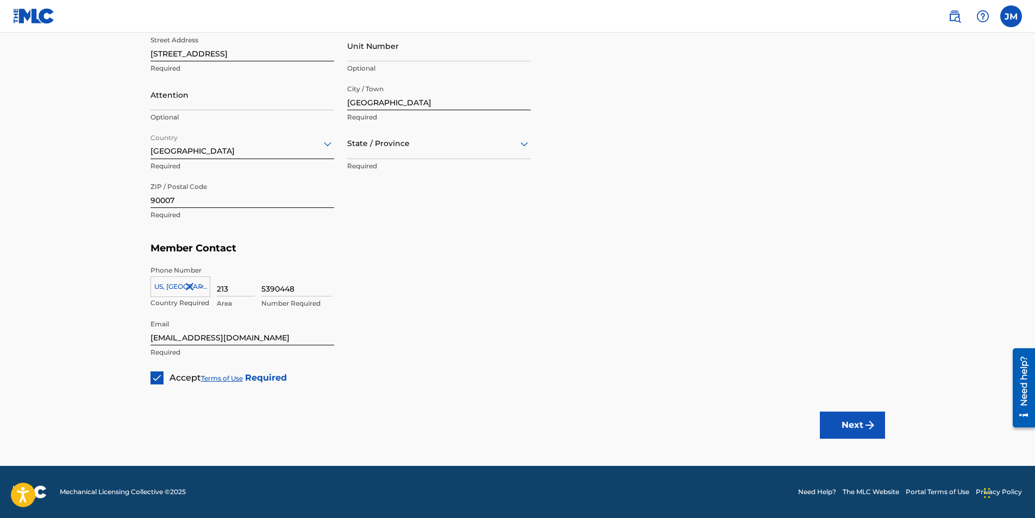
click at [387, 140] on div at bounding box center [439, 144] width 184 height 14
click at [368, 291] on div "California" at bounding box center [439, 293] width 183 height 24
click at [843, 425] on button "Next" at bounding box center [852, 425] width 65 height 27
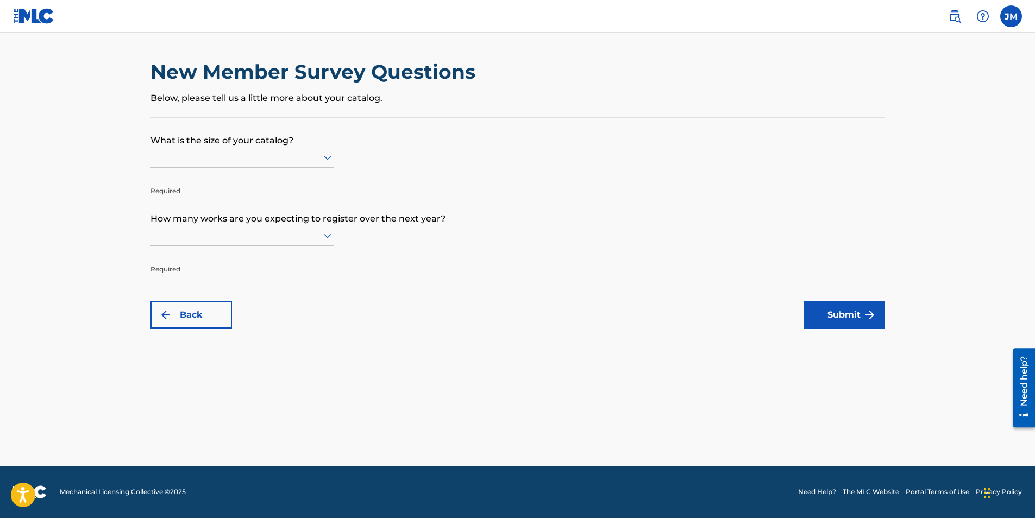
click at [222, 157] on div at bounding box center [242, 157] width 184 height 14
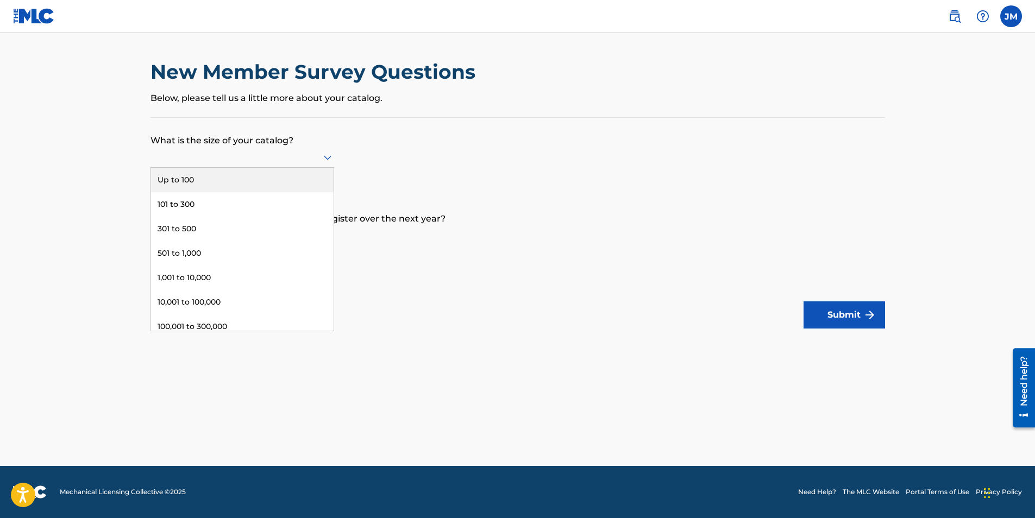
click at [189, 172] on div "Up to 100" at bounding box center [242, 180] width 183 height 24
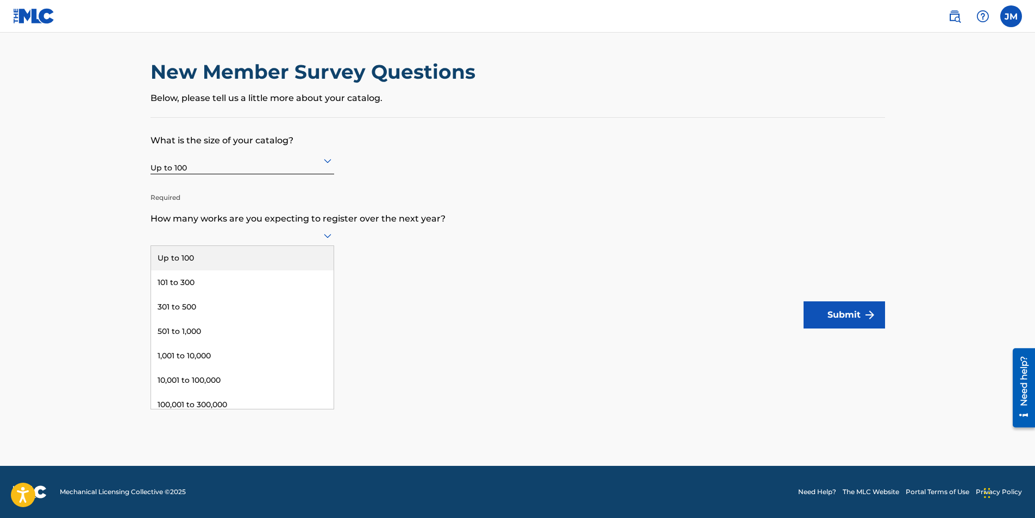
click at [327, 239] on icon at bounding box center [327, 235] width 13 height 13
click at [183, 259] on div "Up to 100" at bounding box center [242, 258] width 183 height 24
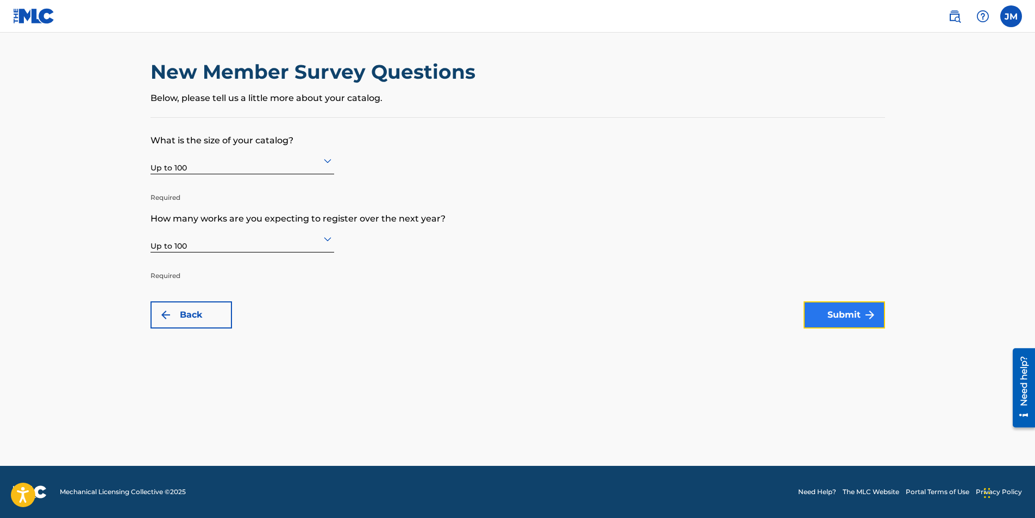
click at [841, 316] on button "Submit" at bounding box center [844, 315] width 81 height 27
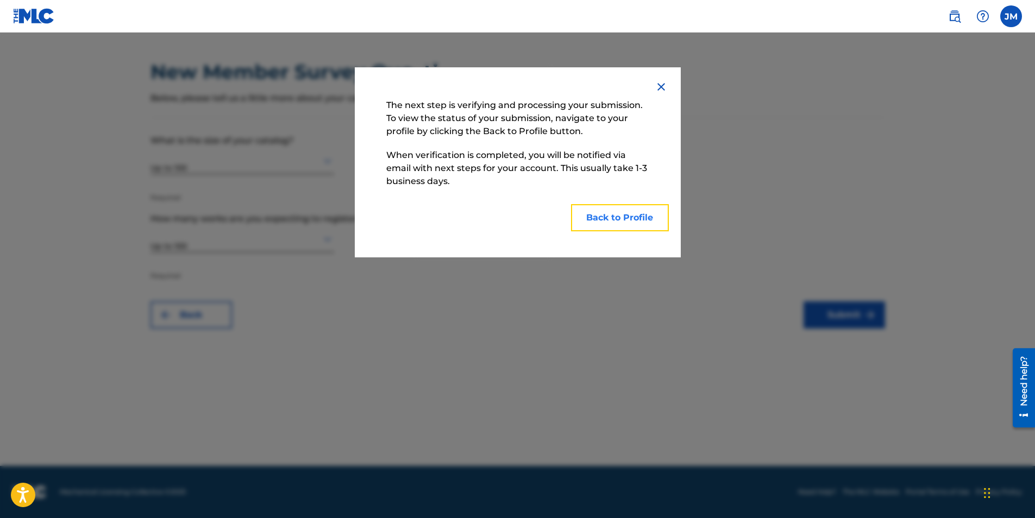
click at [603, 214] on button "Back to Profile" at bounding box center [620, 217] width 98 height 27
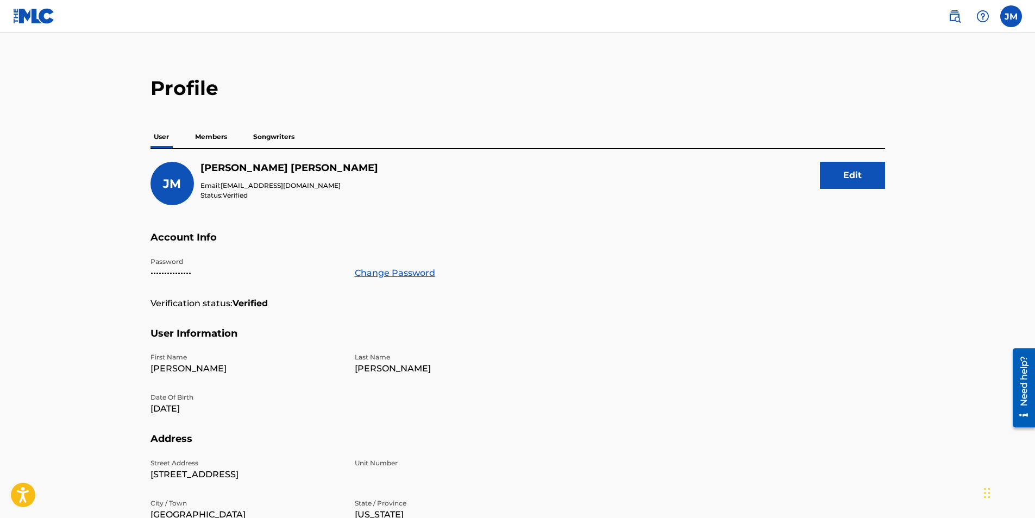
scroll to position [9, 0]
click at [216, 136] on p "Members" at bounding box center [211, 136] width 39 height 23
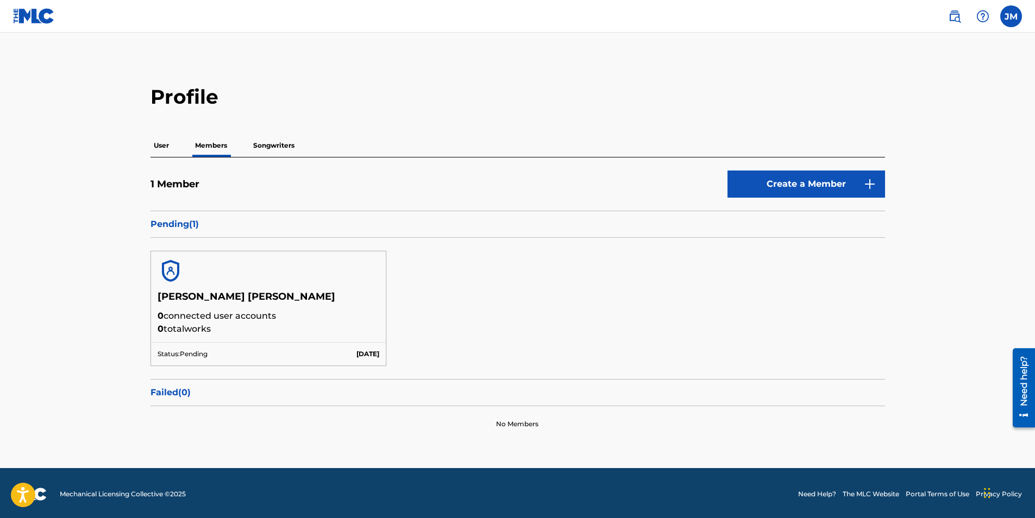
scroll to position [2, 0]
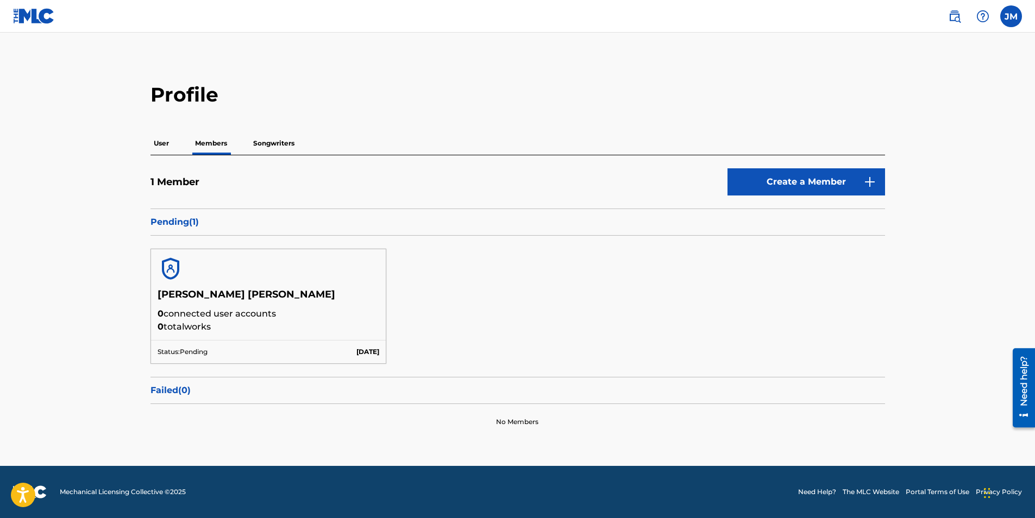
click at [259, 154] on p "Songwriters" at bounding box center [274, 143] width 48 height 23
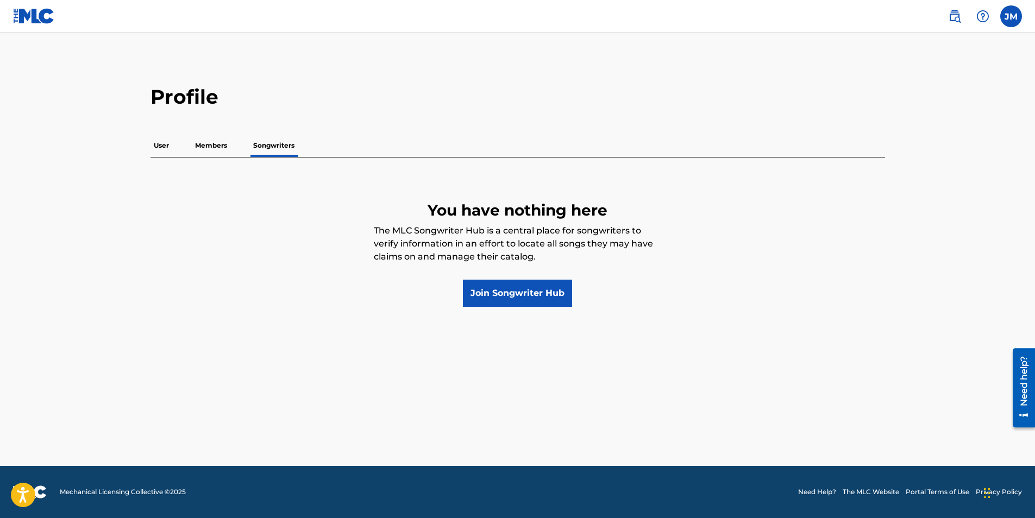
click at [207, 148] on p "Members" at bounding box center [211, 145] width 39 height 23
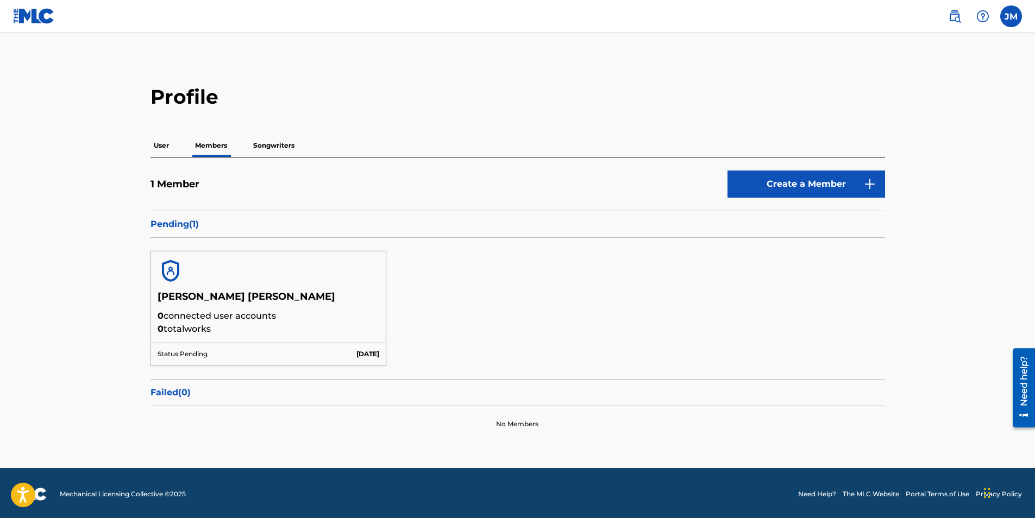
click at [183, 162] on div "1 Member Create a Member Pending ( 1 ) Jonathan Daniel Mendoza 0 connected user…" at bounding box center [517, 300] width 735 height 285
click at [161, 147] on p "User" at bounding box center [161, 145] width 22 height 23
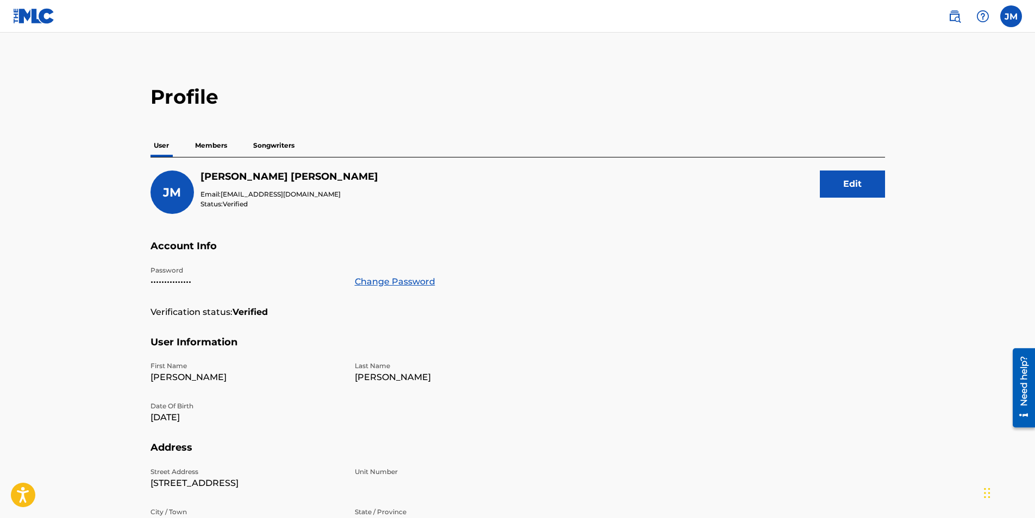
click at [34, 16] on img at bounding box center [34, 16] width 42 height 16
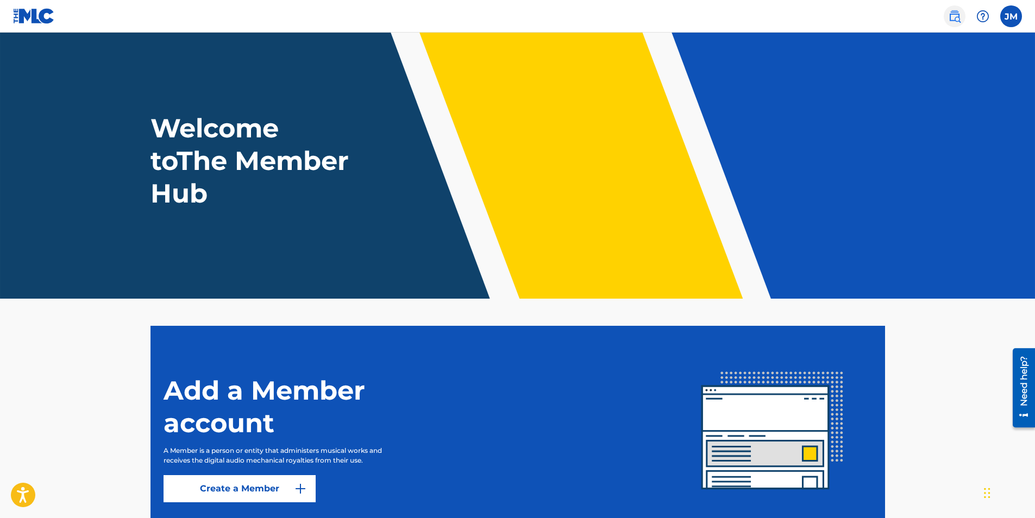
click at [959, 22] on img at bounding box center [954, 16] width 13 height 13
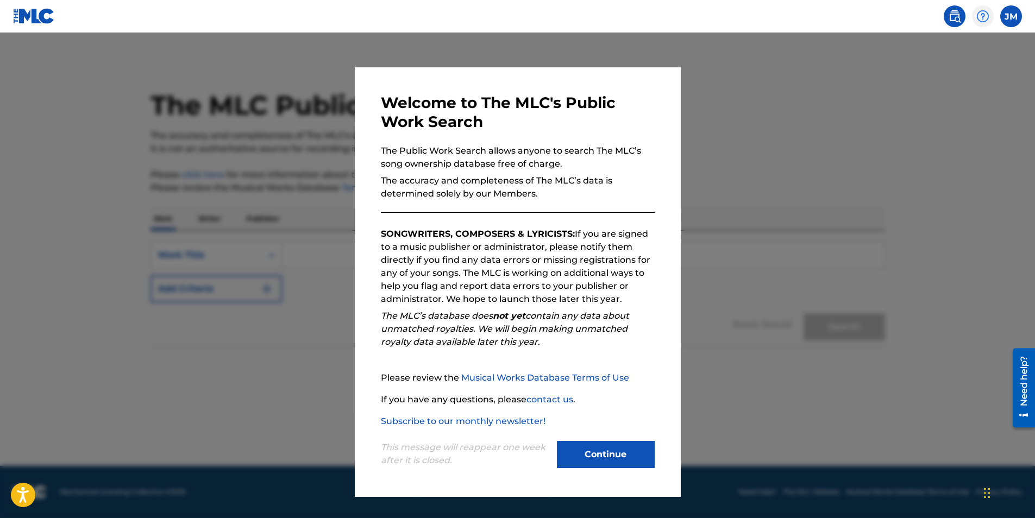
click at [979, 10] on img at bounding box center [982, 16] width 13 height 13
click at [47, 53] on div at bounding box center [517, 292] width 1035 height 518
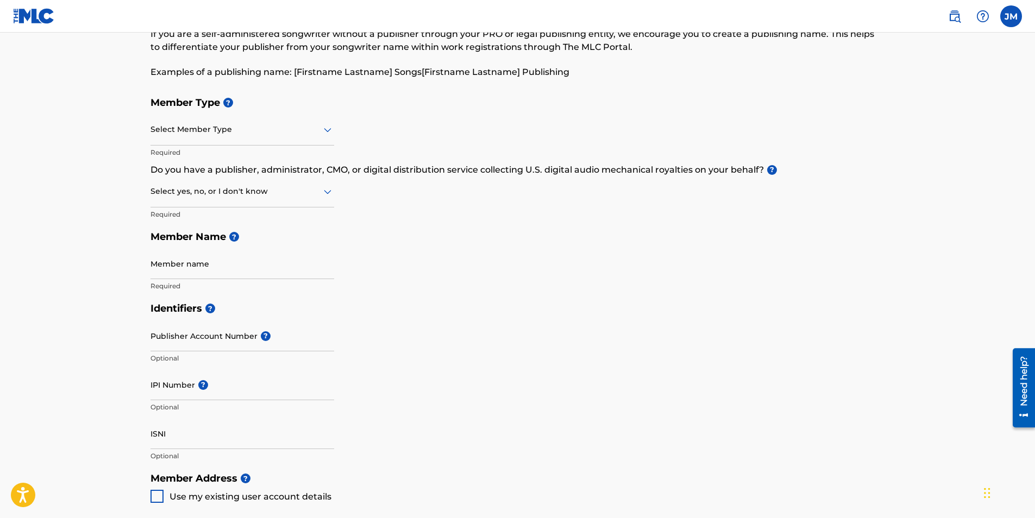
scroll to position [39, 0]
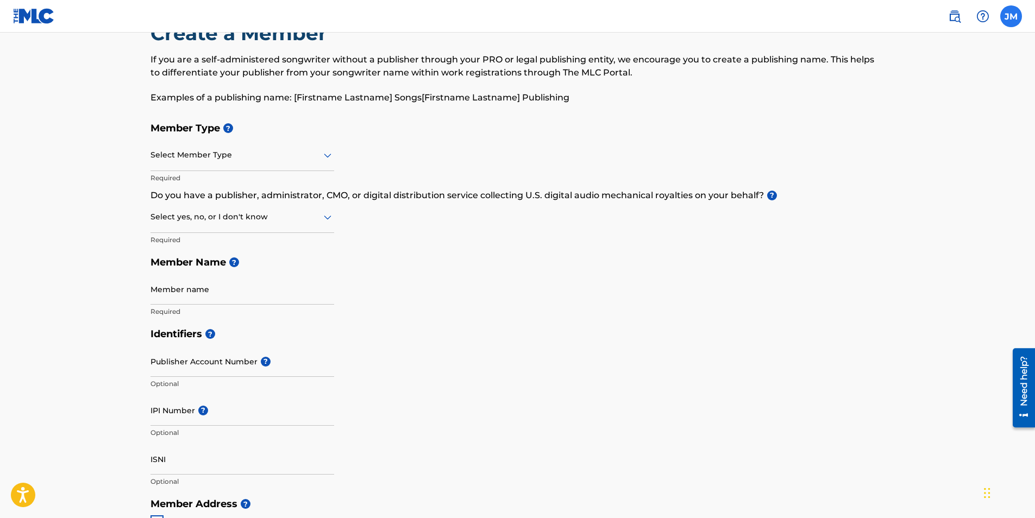
click at [1015, 24] on label at bounding box center [1011, 16] width 22 height 22
click at [1011, 16] on input "JM Jonathan Mendoza 1jmoneyworld@gmail.com Notification Preferences Profile Log…" at bounding box center [1011, 16] width 0 height 0
click at [901, 135] on link "Profile" at bounding box center [904, 135] width 22 height 10
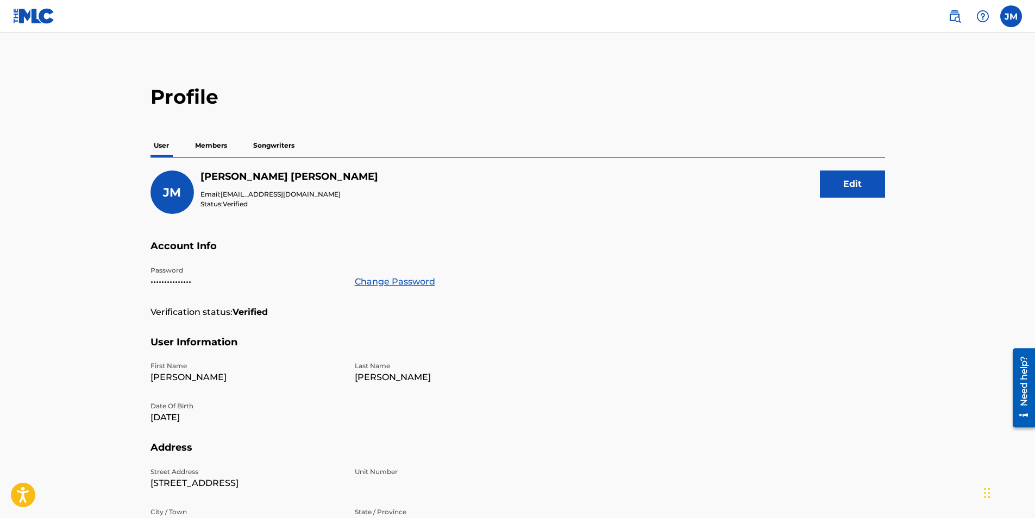
click at [198, 158] on div "JM Jonathan Mendoza Email: 1jmoneyworld@gmail.com Status: Verified Edit Account…" at bounding box center [517, 405] width 735 height 495
click at [209, 142] on p "Members" at bounding box center [211, 145] width 39 height 23
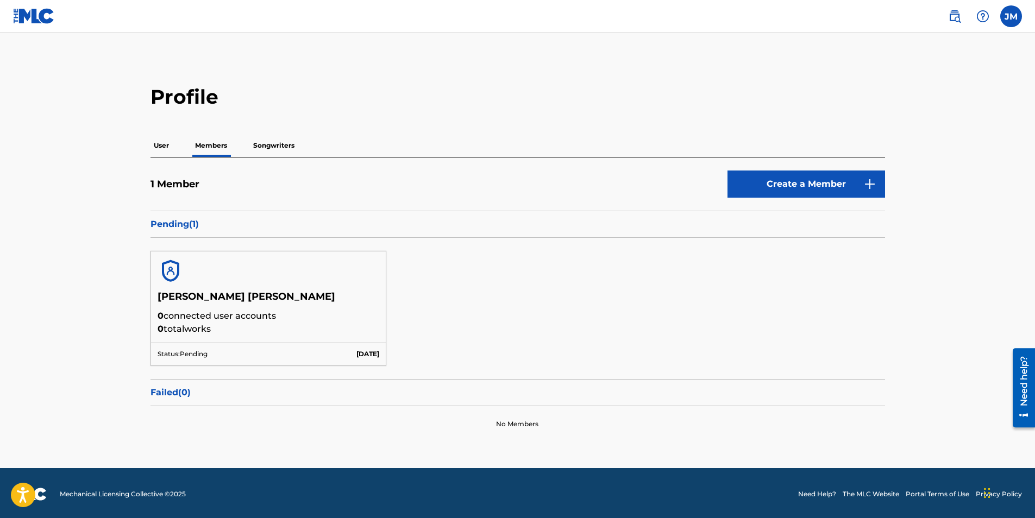
click at [165, 145] on p "User" at bounding box center [161, 145] width 22 height 23
